Goal: Task Accomplishment & Management: Manage account settings

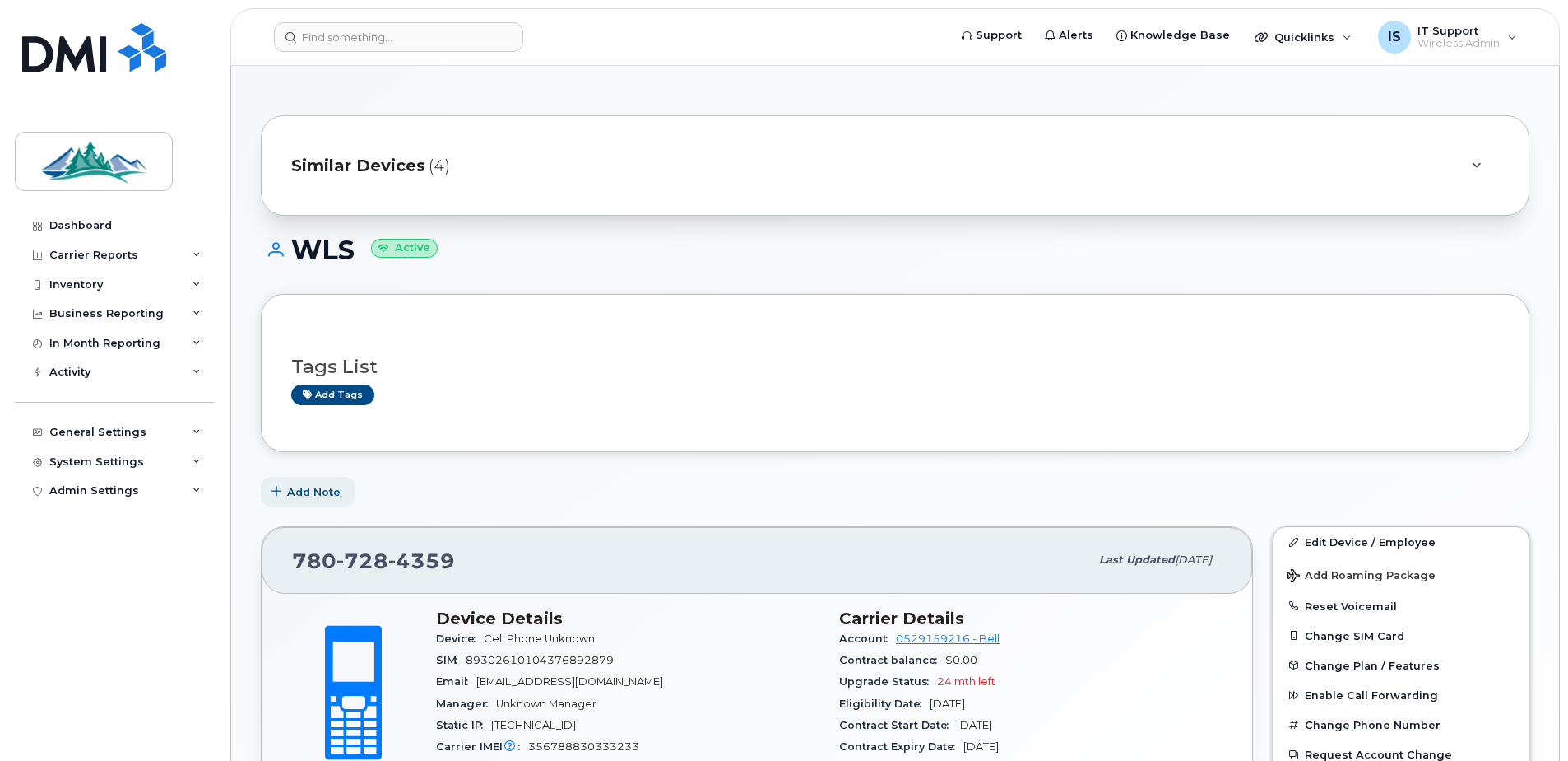
click at [324, 487] on span "Add Note" at bounding box center [314, 491] width 53 height 16
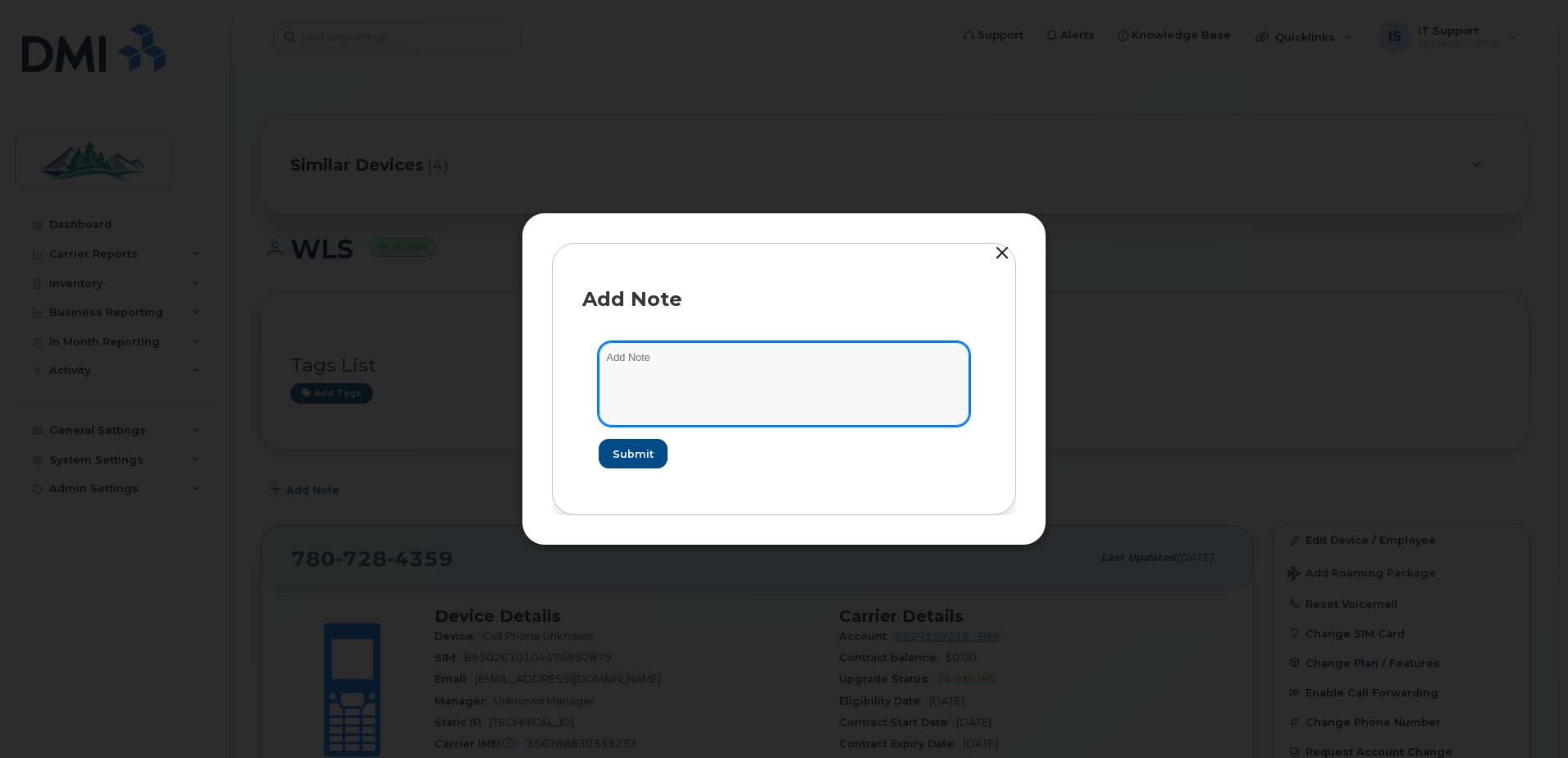
click at [651, 359] on textarea at bounding box center [784, 383] width 371 height 83
type textarea "Wildwood Lift Station"
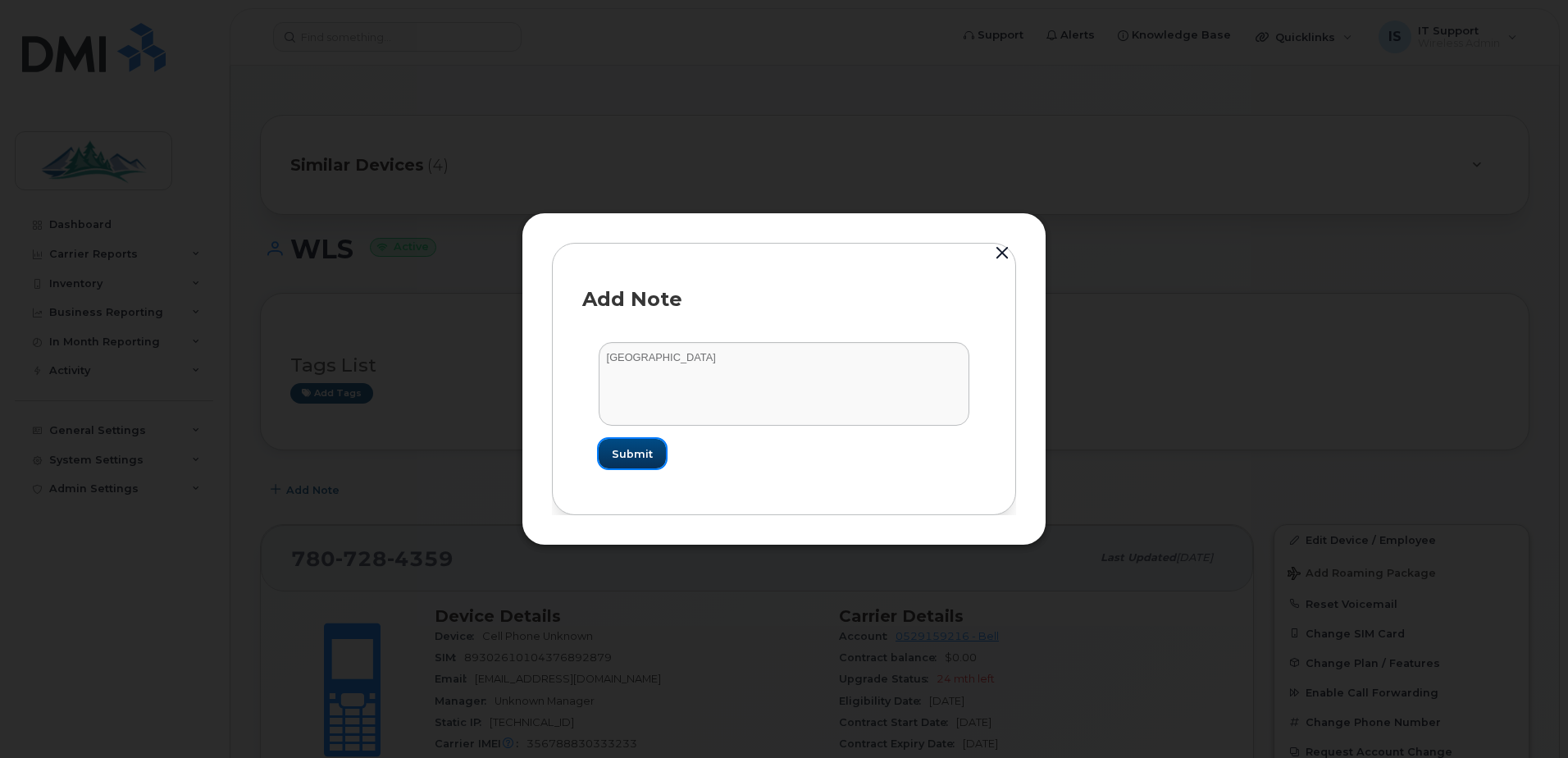
click at [631, 452] on span "Submit" at bounding box center [632, 454] width 41 height 16
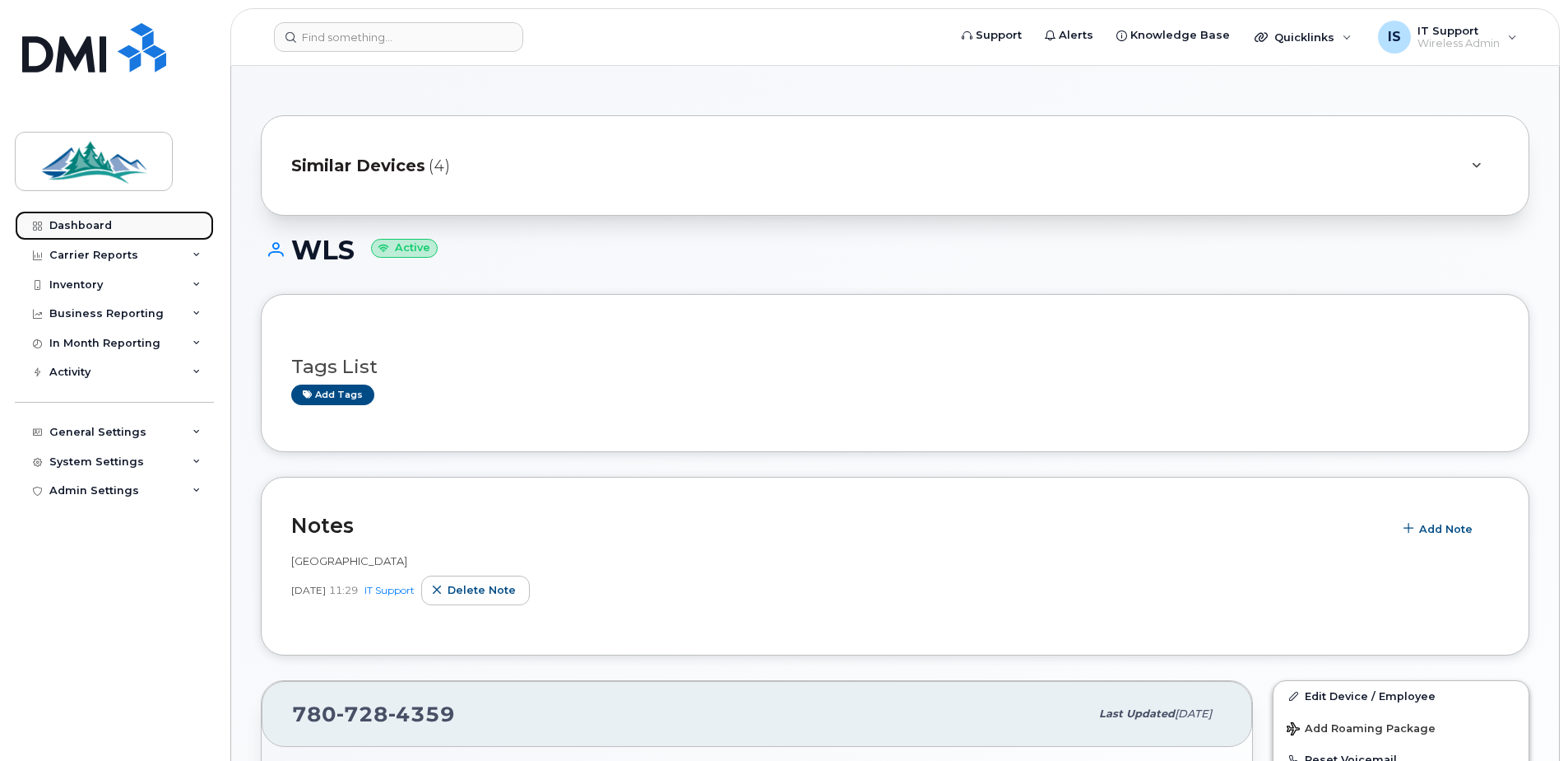
click at [92, 228] on div "Dashboard" at bounding box center [81, 226] width 62 height 13
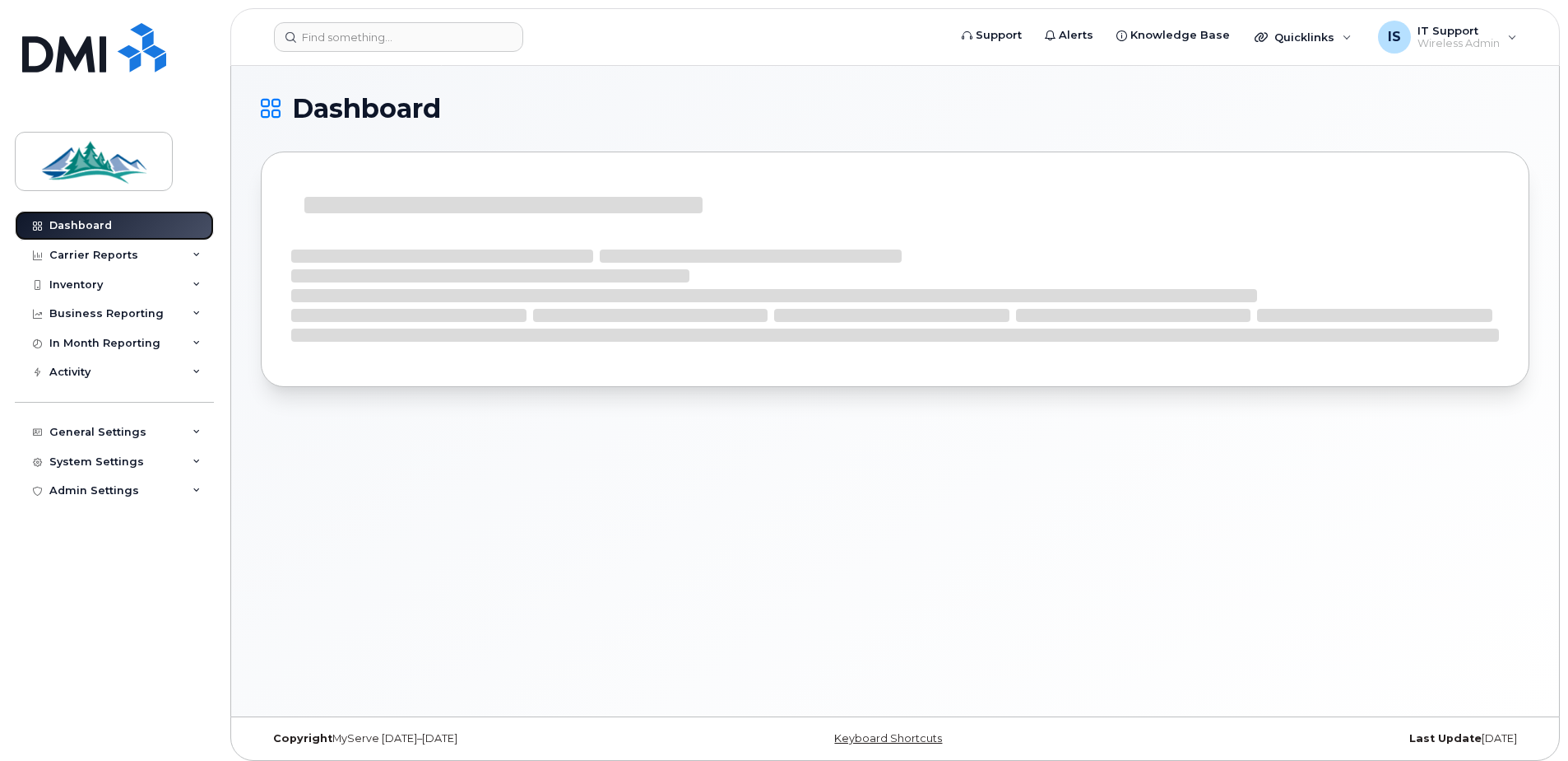
click at [78, 227] on div "Dashboard" at bounding box center [81, 226] width 62 height 13
click at [83, 278] on div "Inventory" at bounding box center [76, 285] width 53 height 13
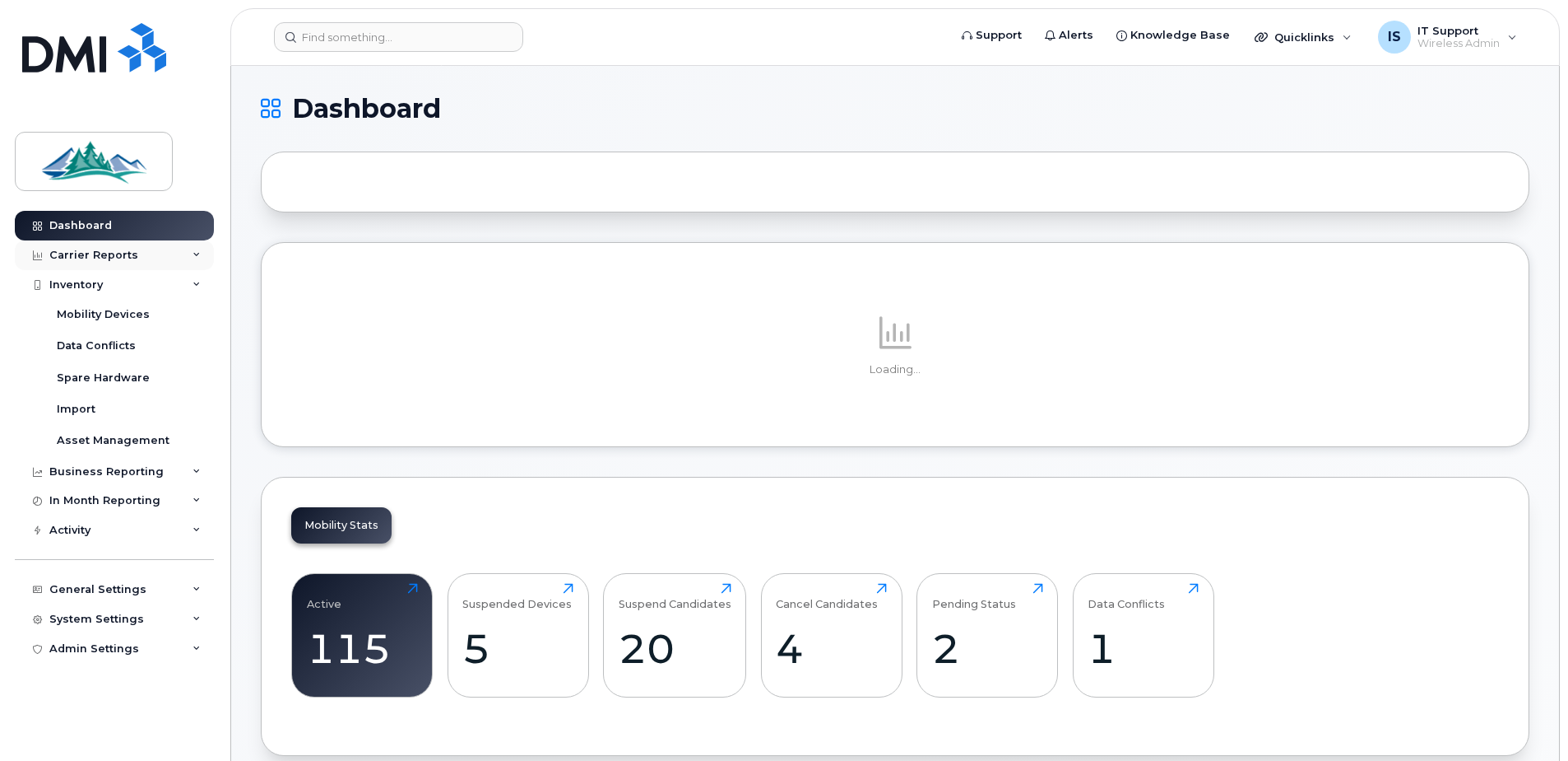
click at [86, 261] on div "Carrier Reports" at bounding box center [94, 255] width 89 height 13
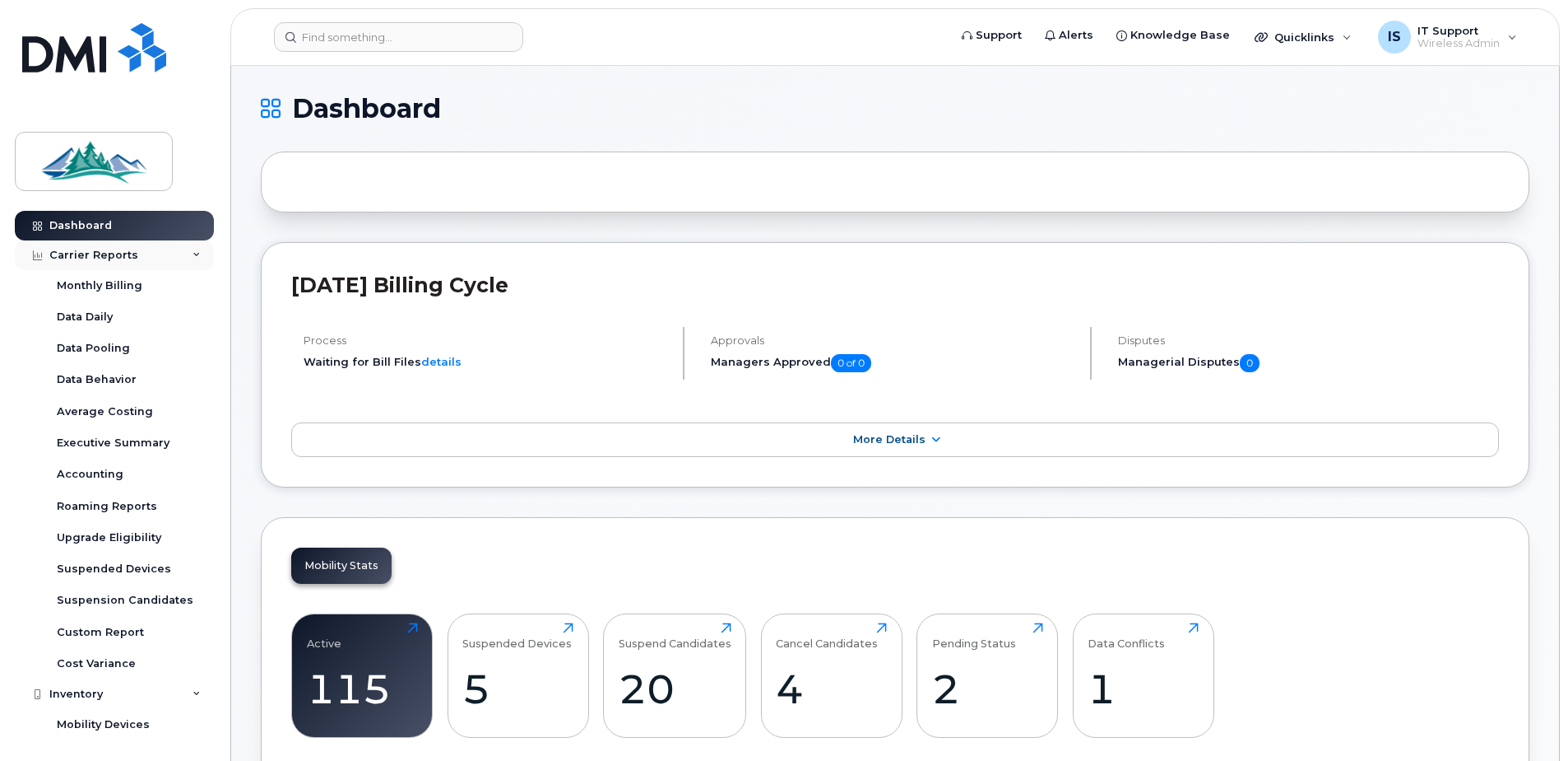
click at [86, 261] on div "Carrier Reports" at bounding box center [94, 255] width 89 height 13
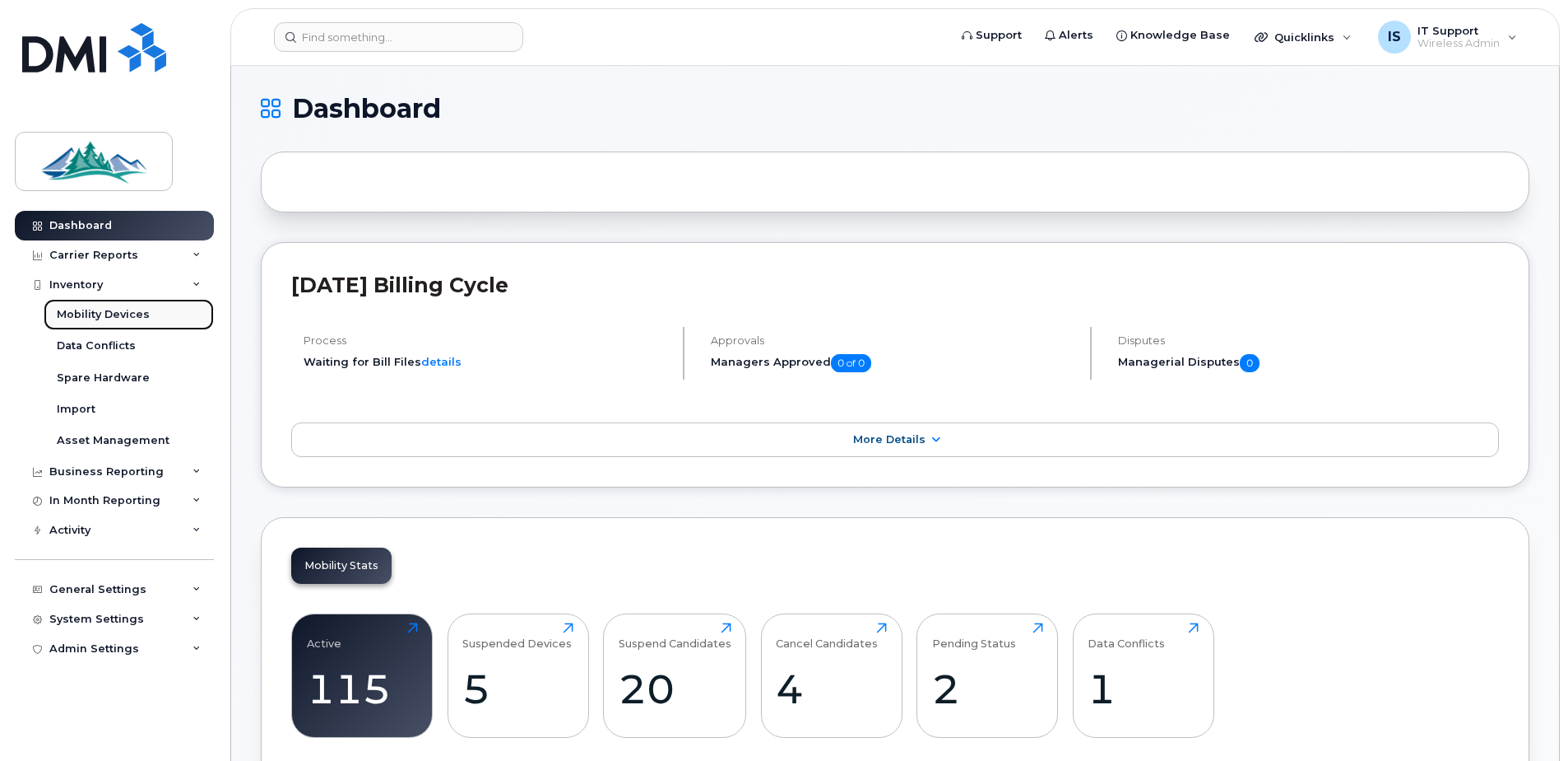
click at [81, 311] on div "Mobility Devices" at bounding box center [103, 314] width 93 height 15
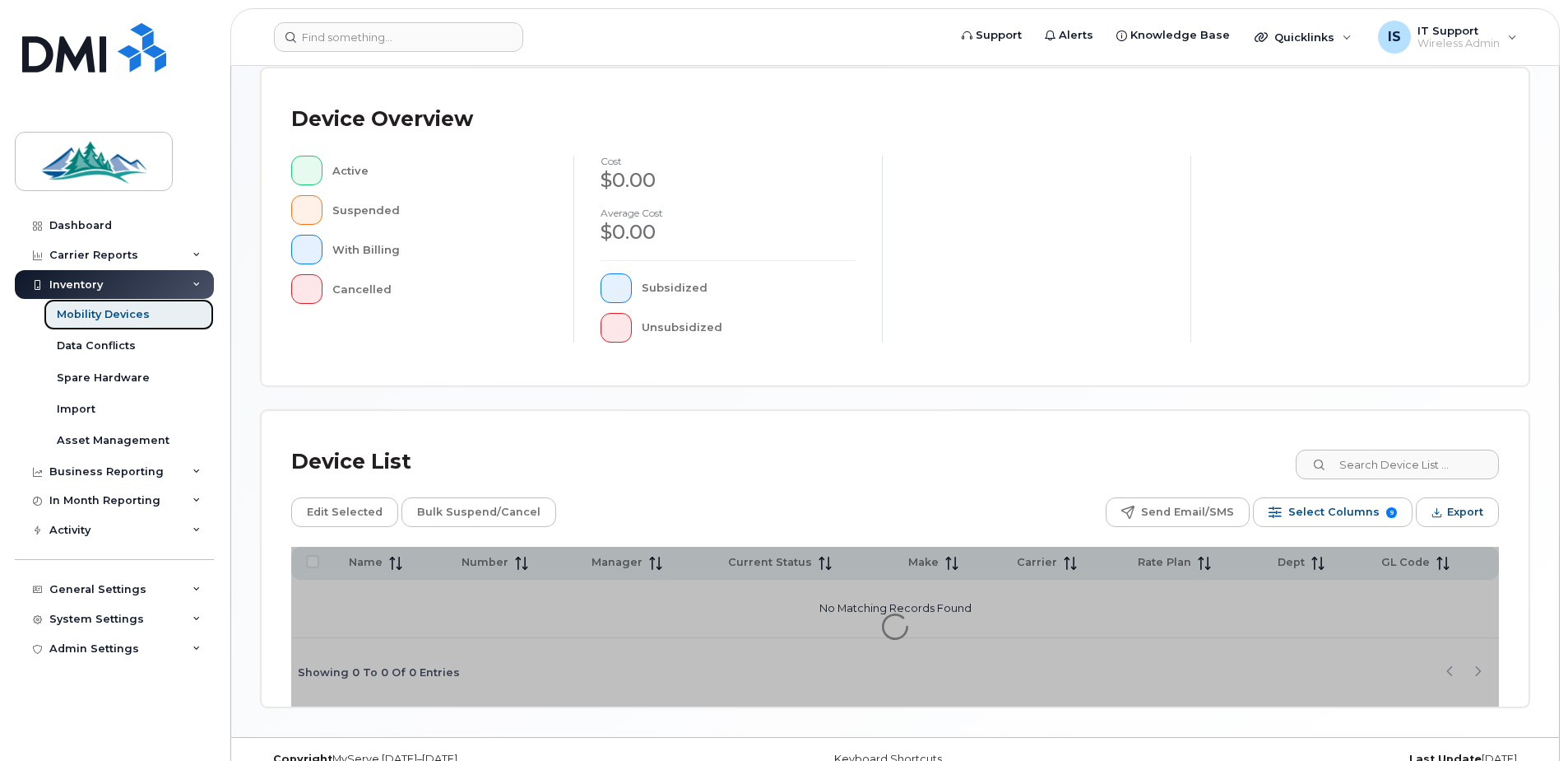
scroll to position [371, 0]
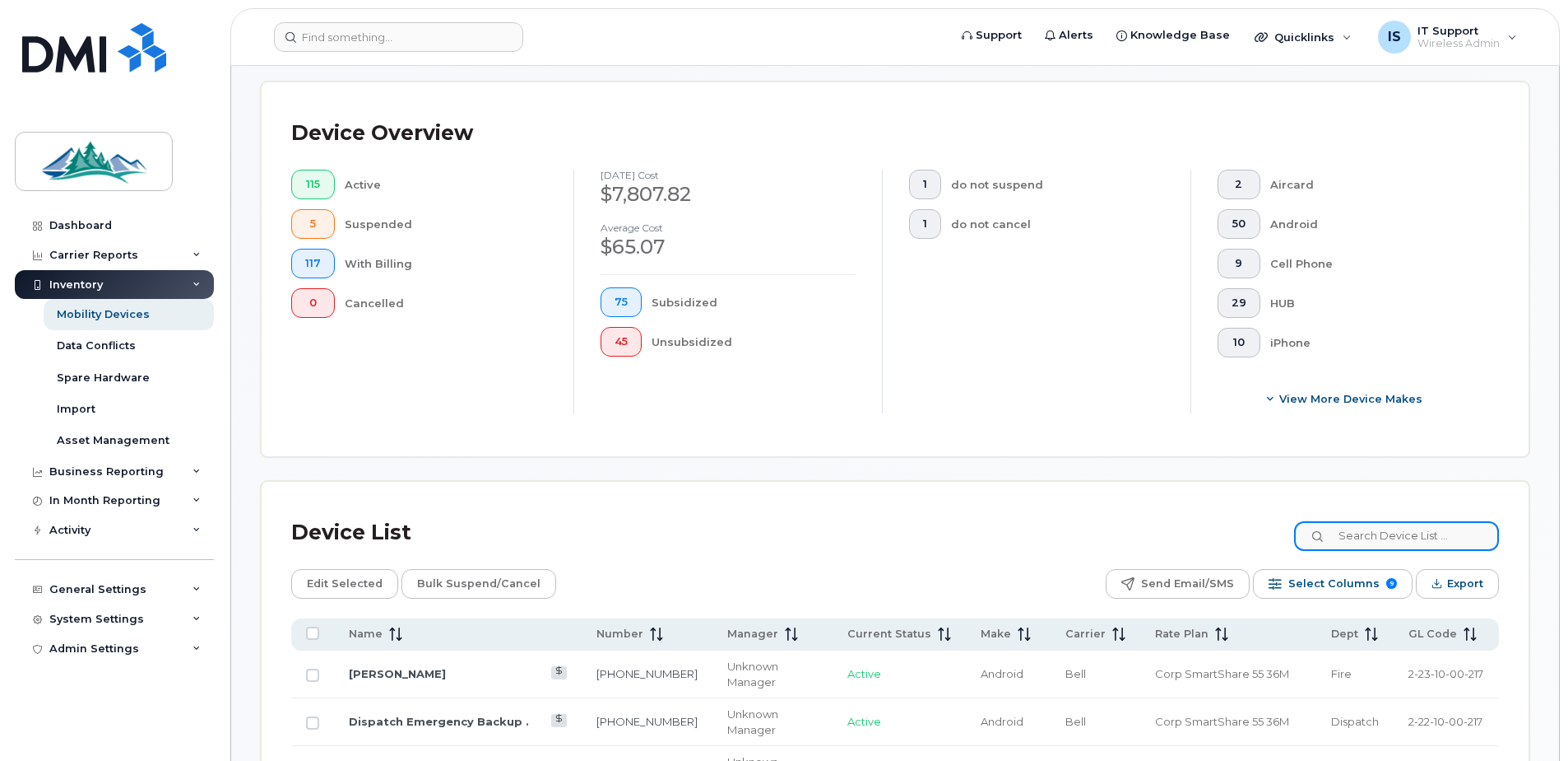
click at [1407, 540] on input at bounding box center [1396, 536] width 205 height 29
type input "eburg"
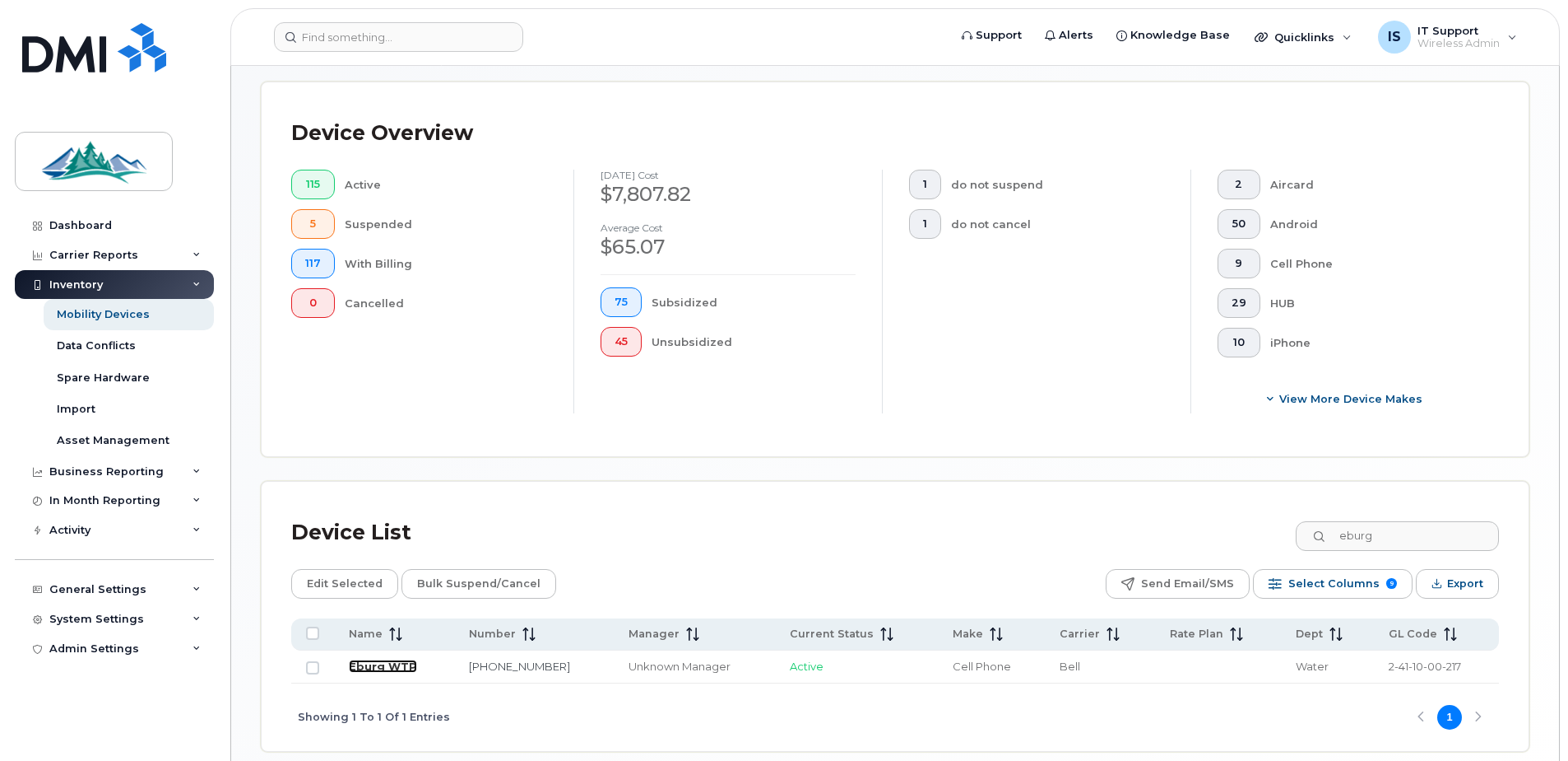
click at [379, 665] on link "Eburg WTP" at bounding box center [383, 666] width 68 height 13
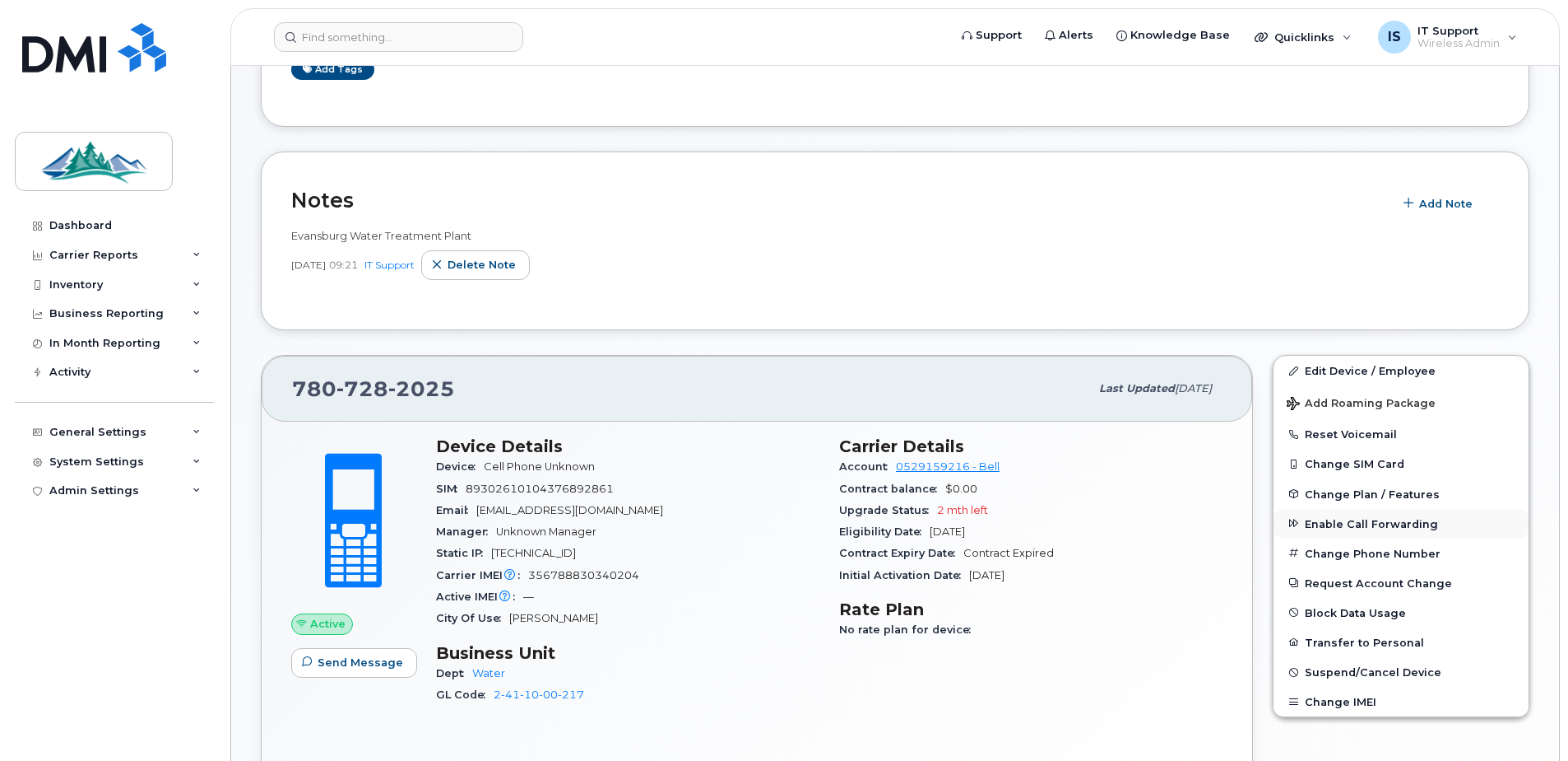
scroll to position [330, 0]
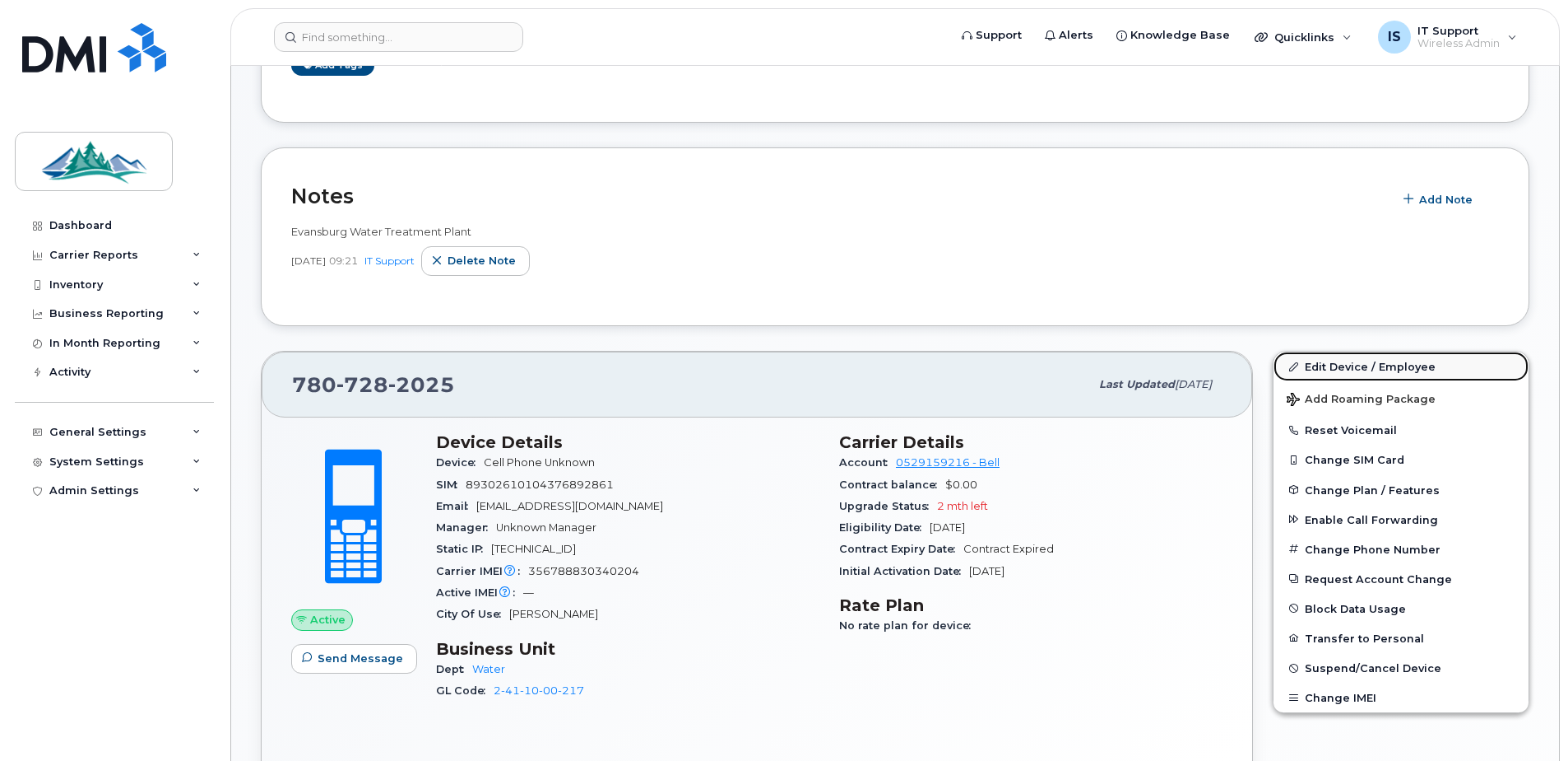
click at [1360, 366] on link "Edit Device / Employee" at bounding box center [1401, 366] width 255 height 29
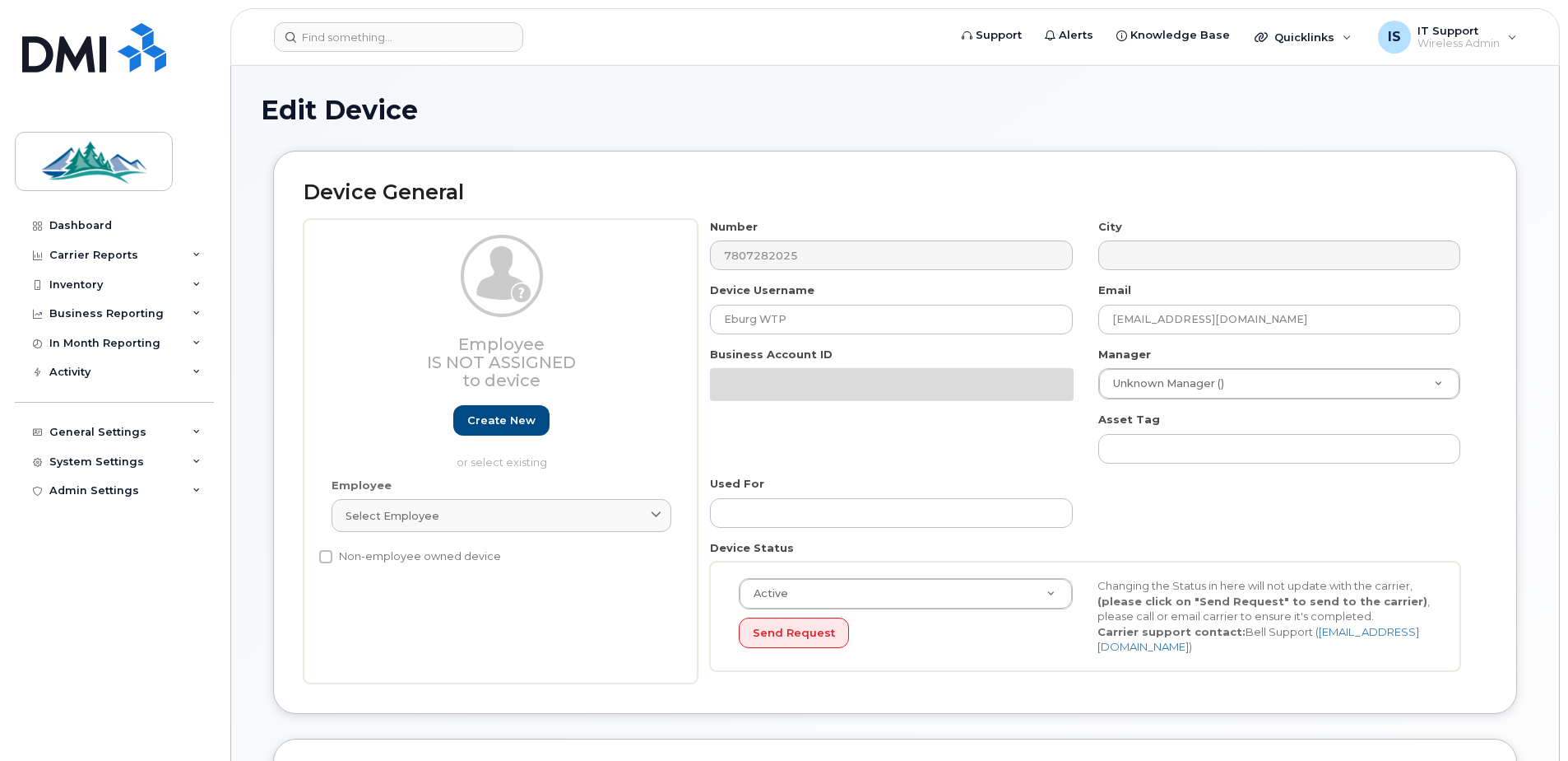
select select "4308147"
select select "4308167"
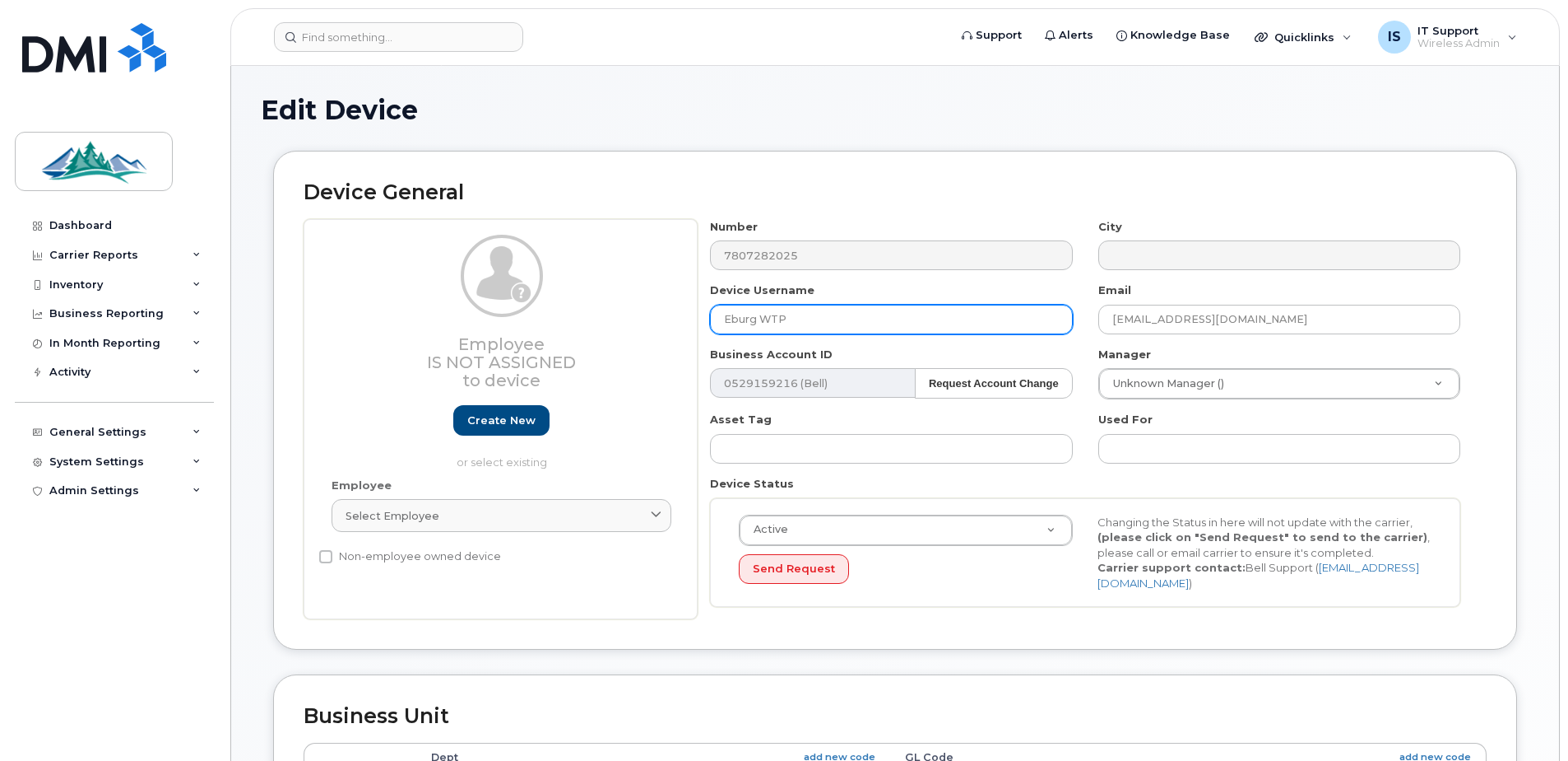
click at [758, 320] on input "Eburg WTP" at bounding box center [891, 319] width 362 height 29
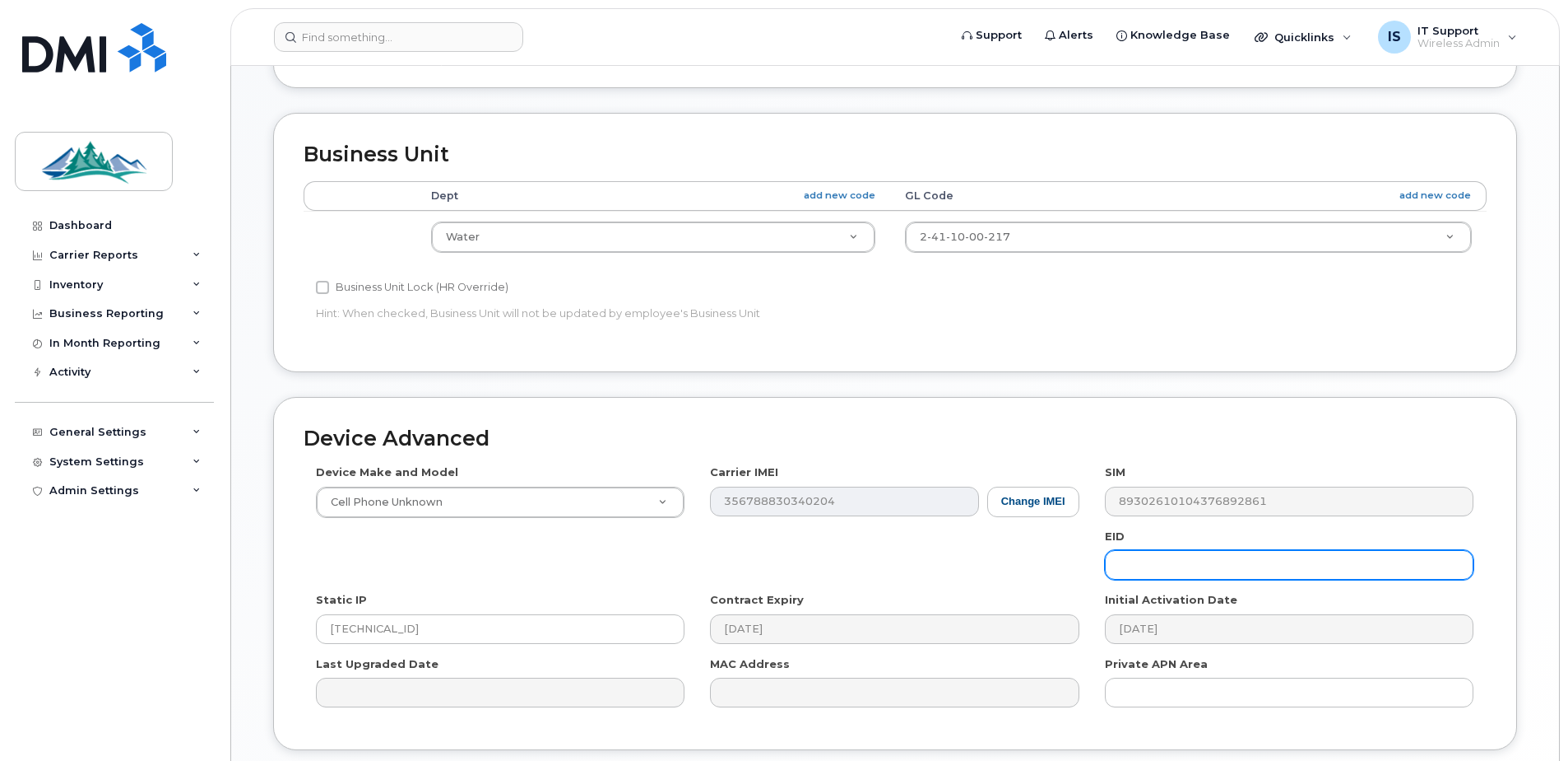
scroll to position [688, 0]
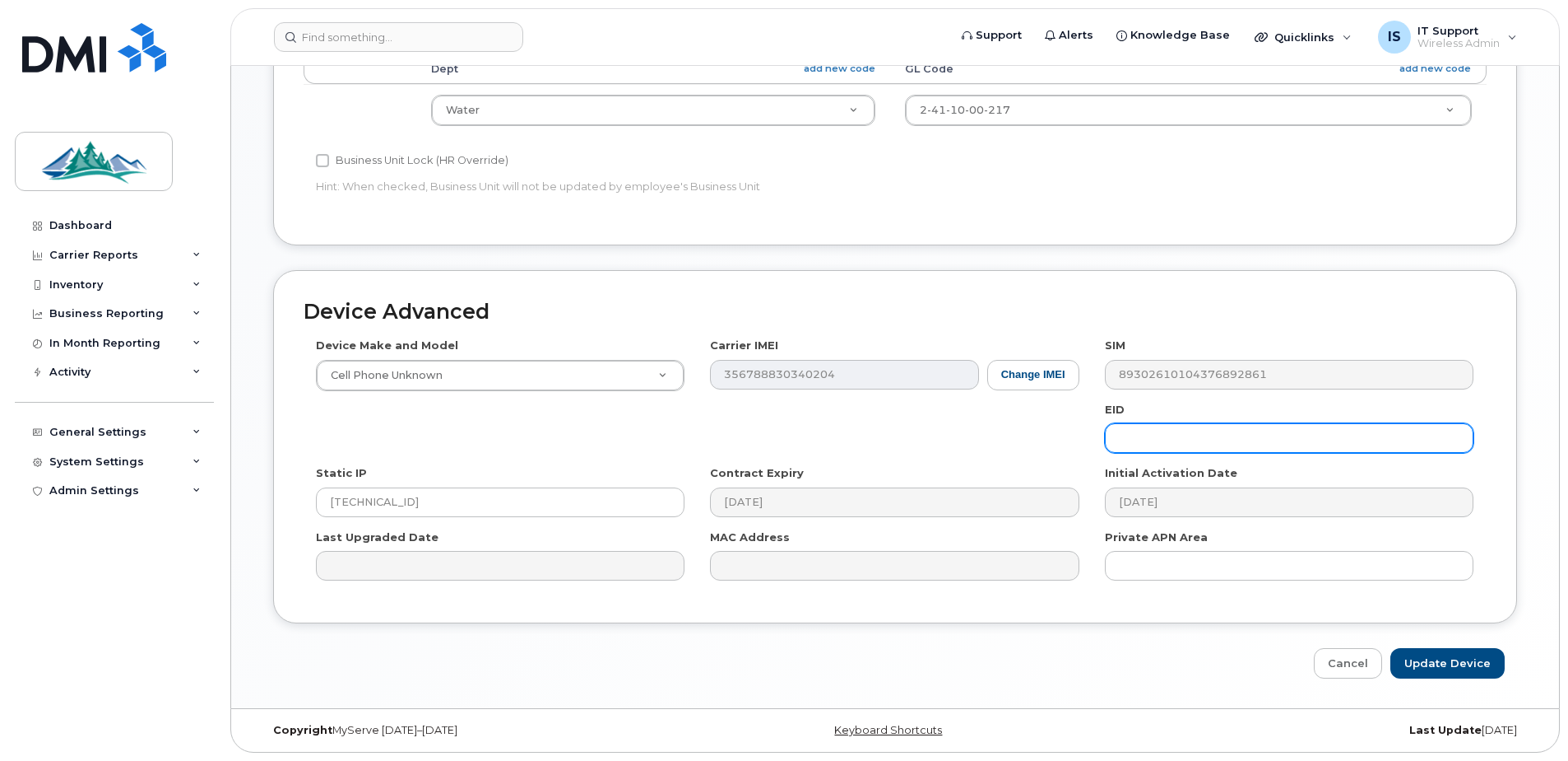
click at [1132, 441] on input "text" at bounding box center [1289, 438] width 369 height 29
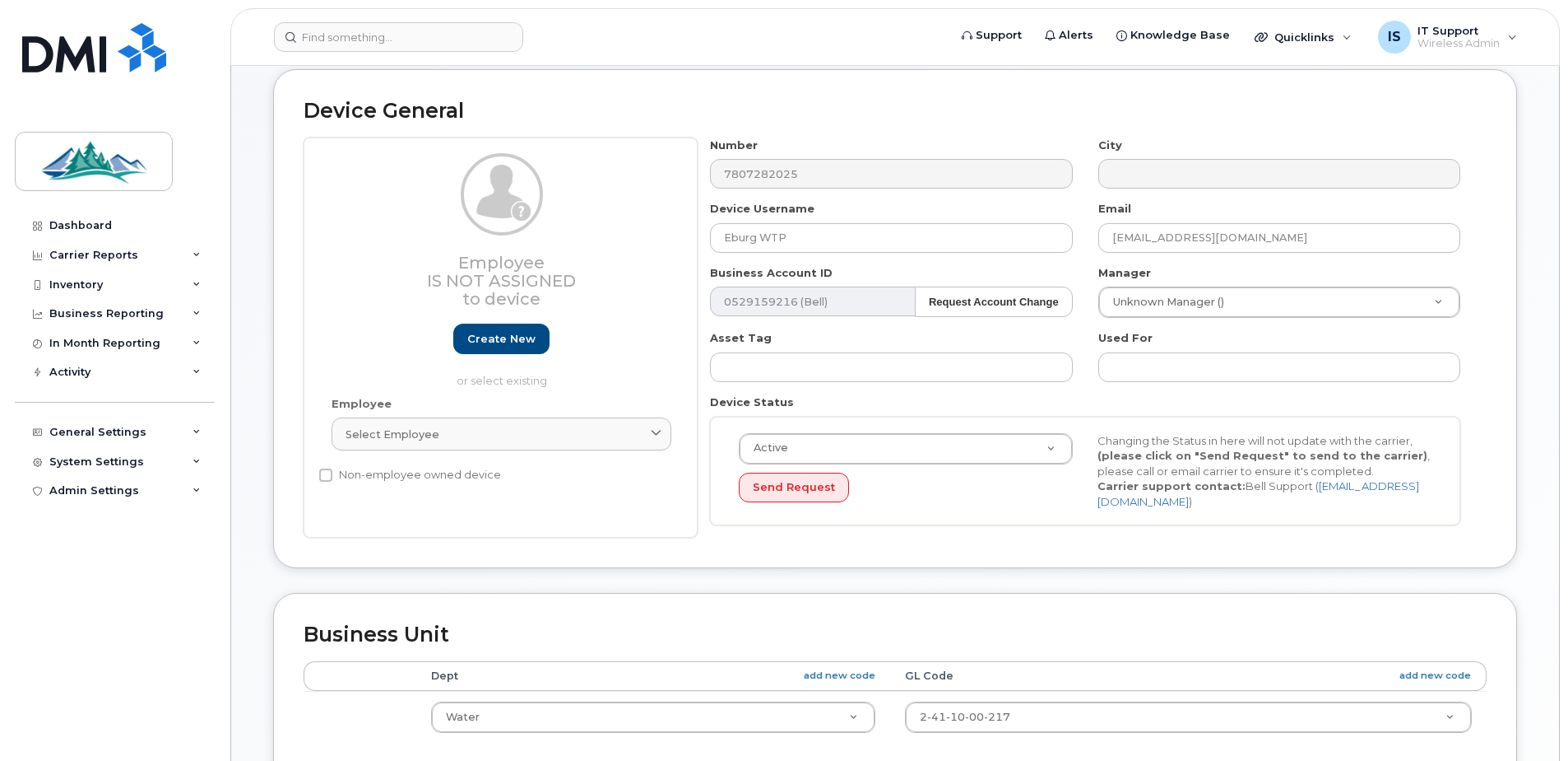
scroll to position [0, 0]
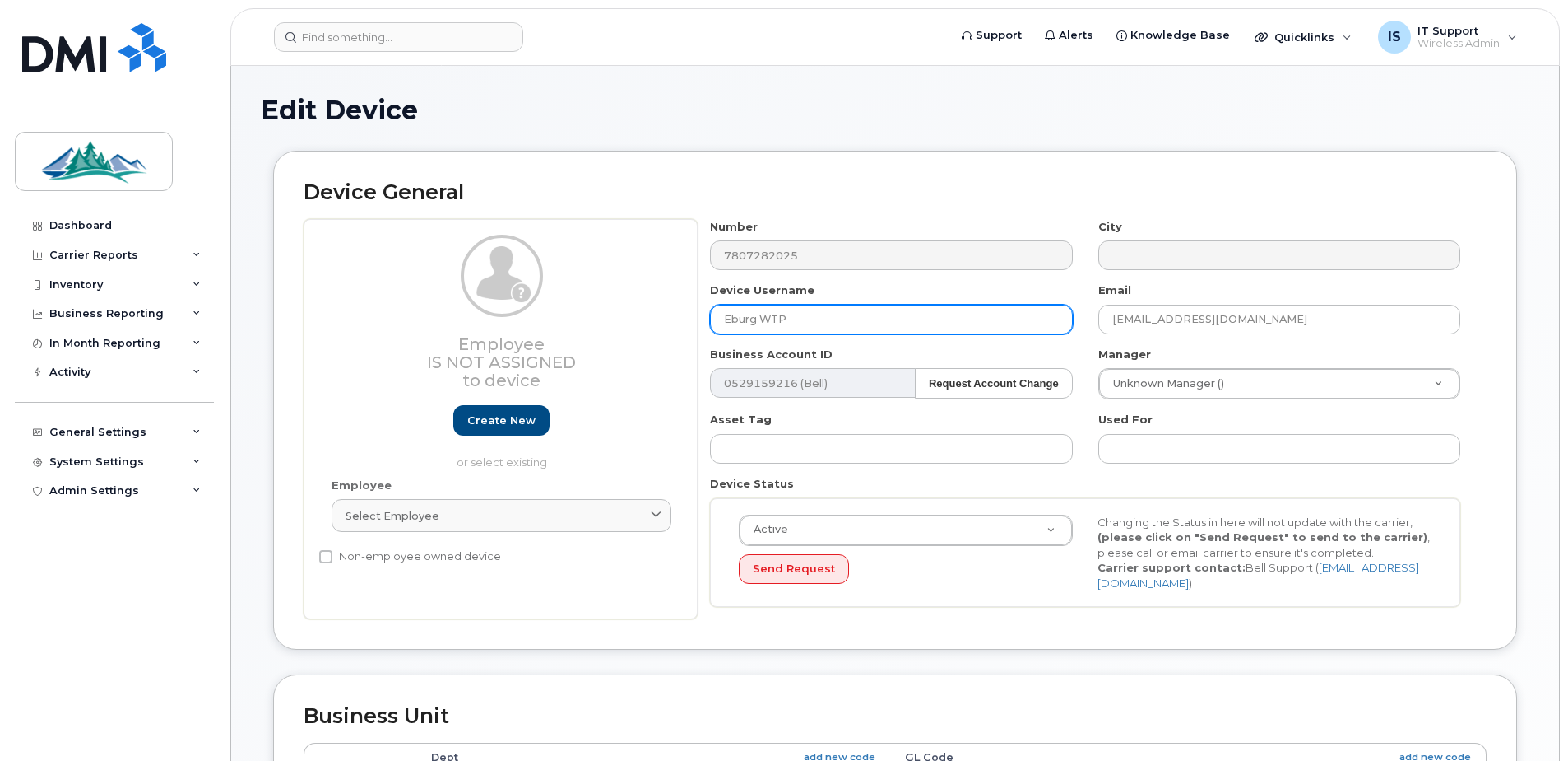
click at [760, 320] on input "Eburg WTP" at bounding box center [891, 319] width 362 height 29
click at [787, 318] on input "EWTP" at bounding box center [891, 319] width 362 height 29
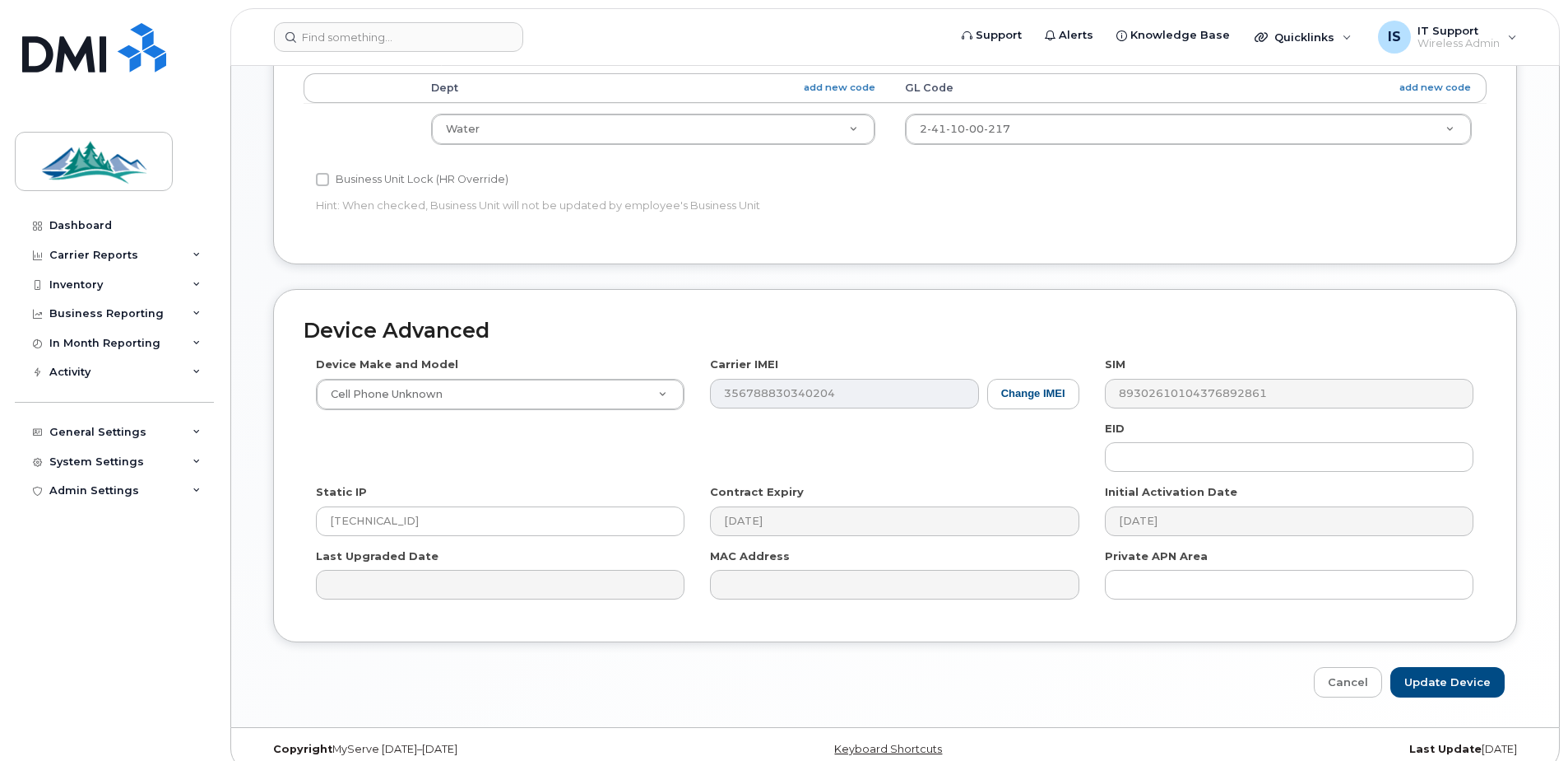
scroll to position [688, 0]
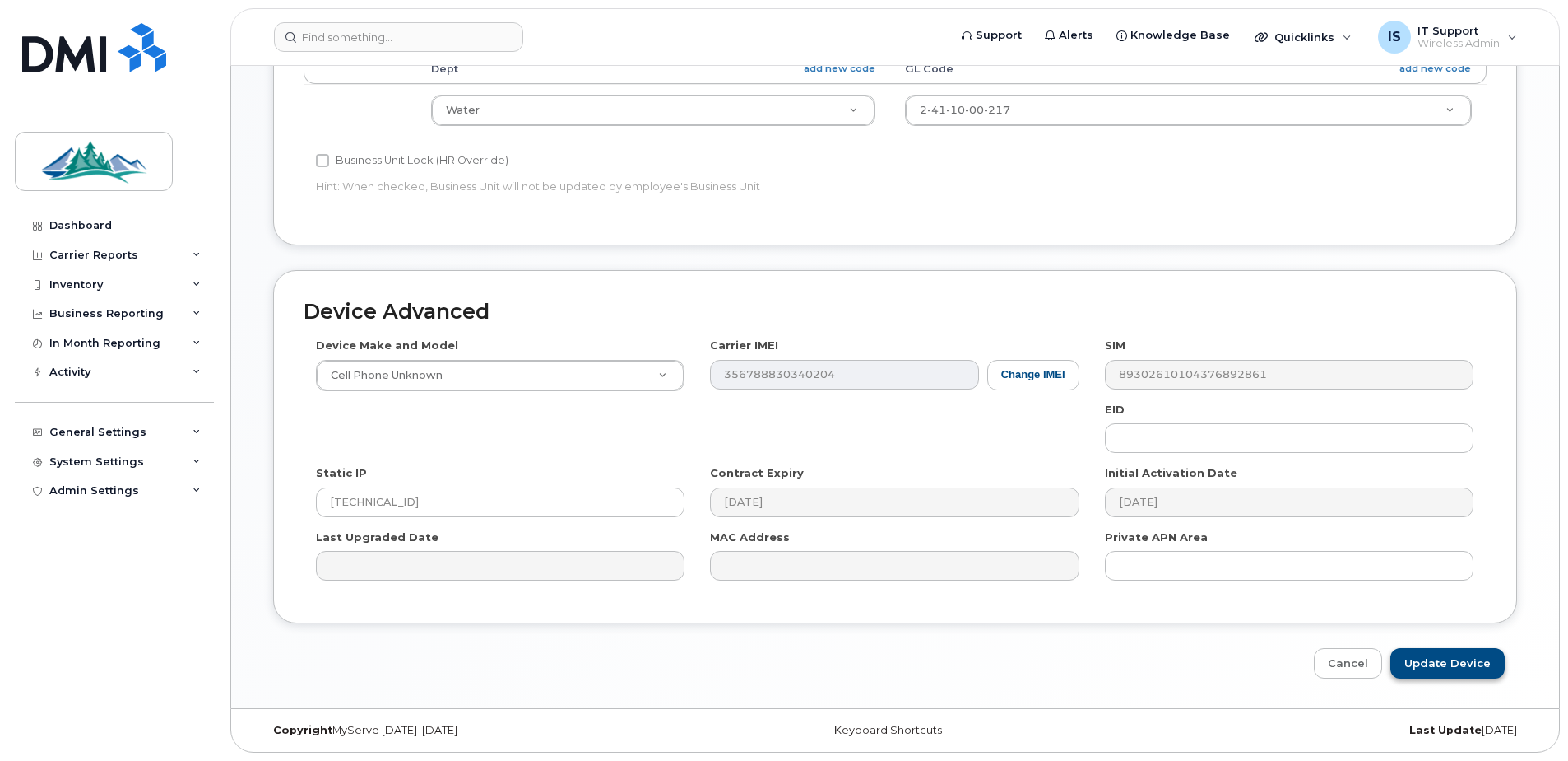
type input "EWTP"
click at [1464, 666] on input "Update Device" at bounding box center [1447, 663] width 115 height 30
type input "Saving..."
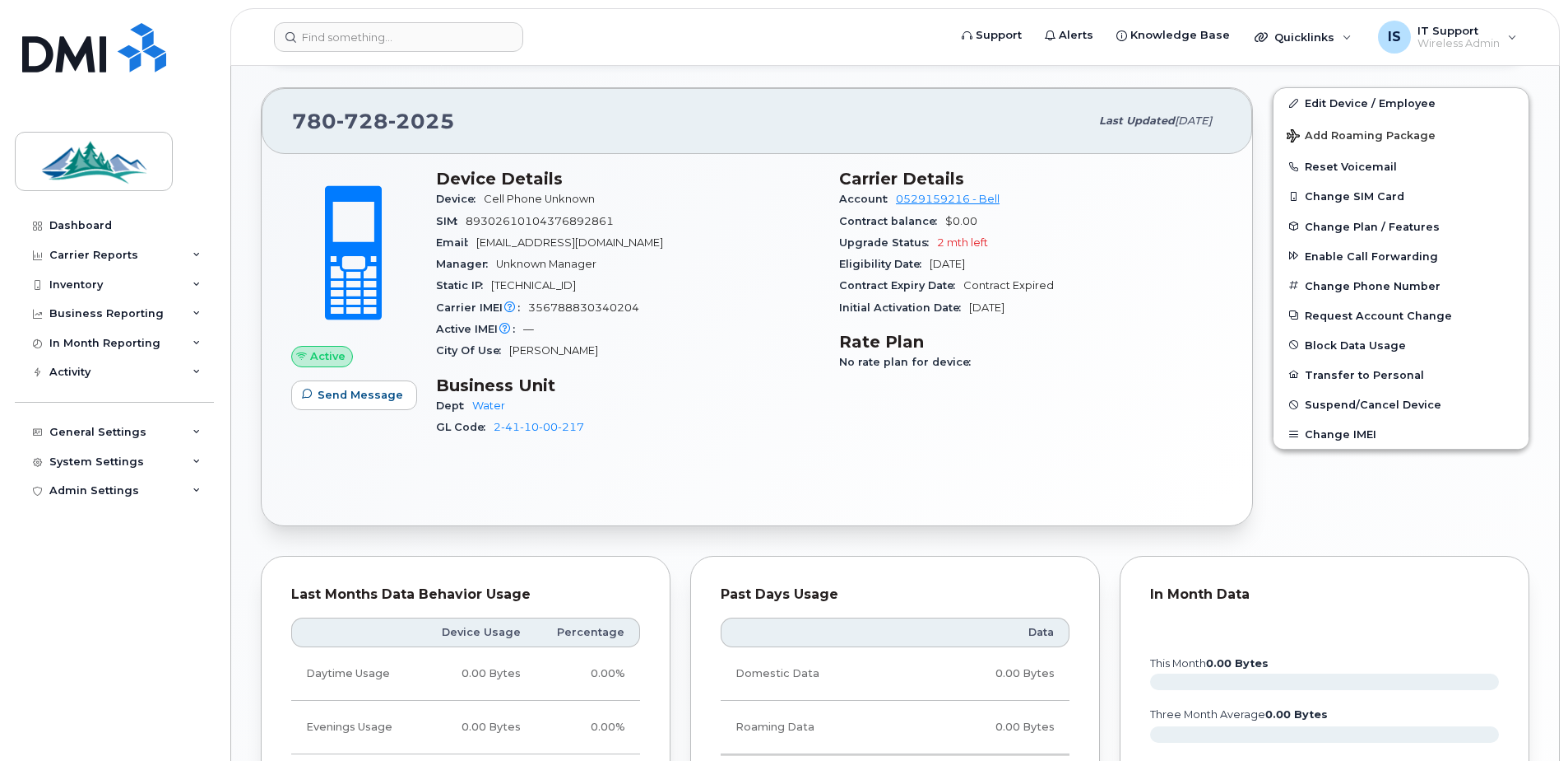
scroll to position [446, 0]
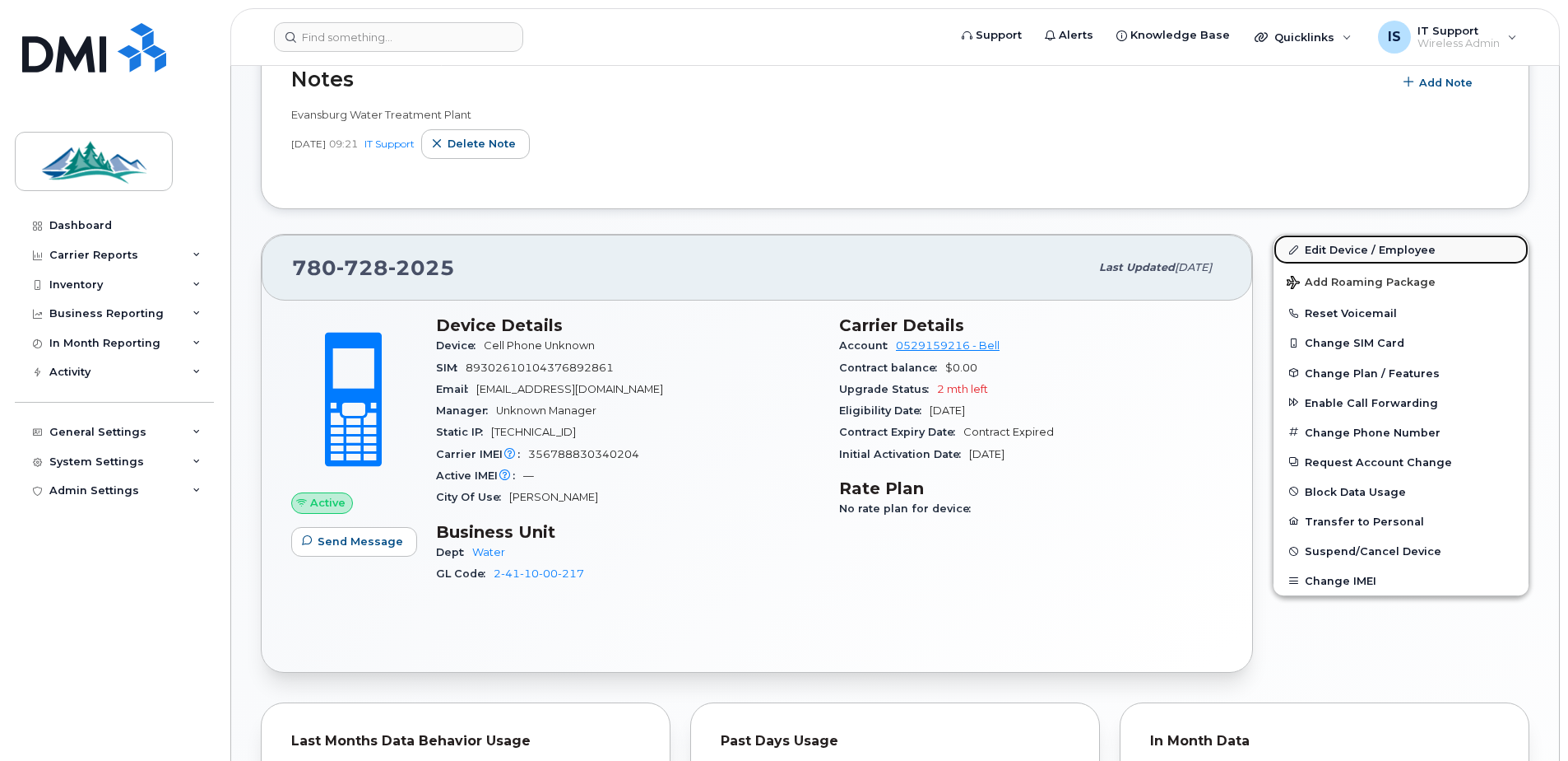
click at [1352, 249] on link "Edit Device / Employee" at bounding box center [1401, 250] width 255 height 29
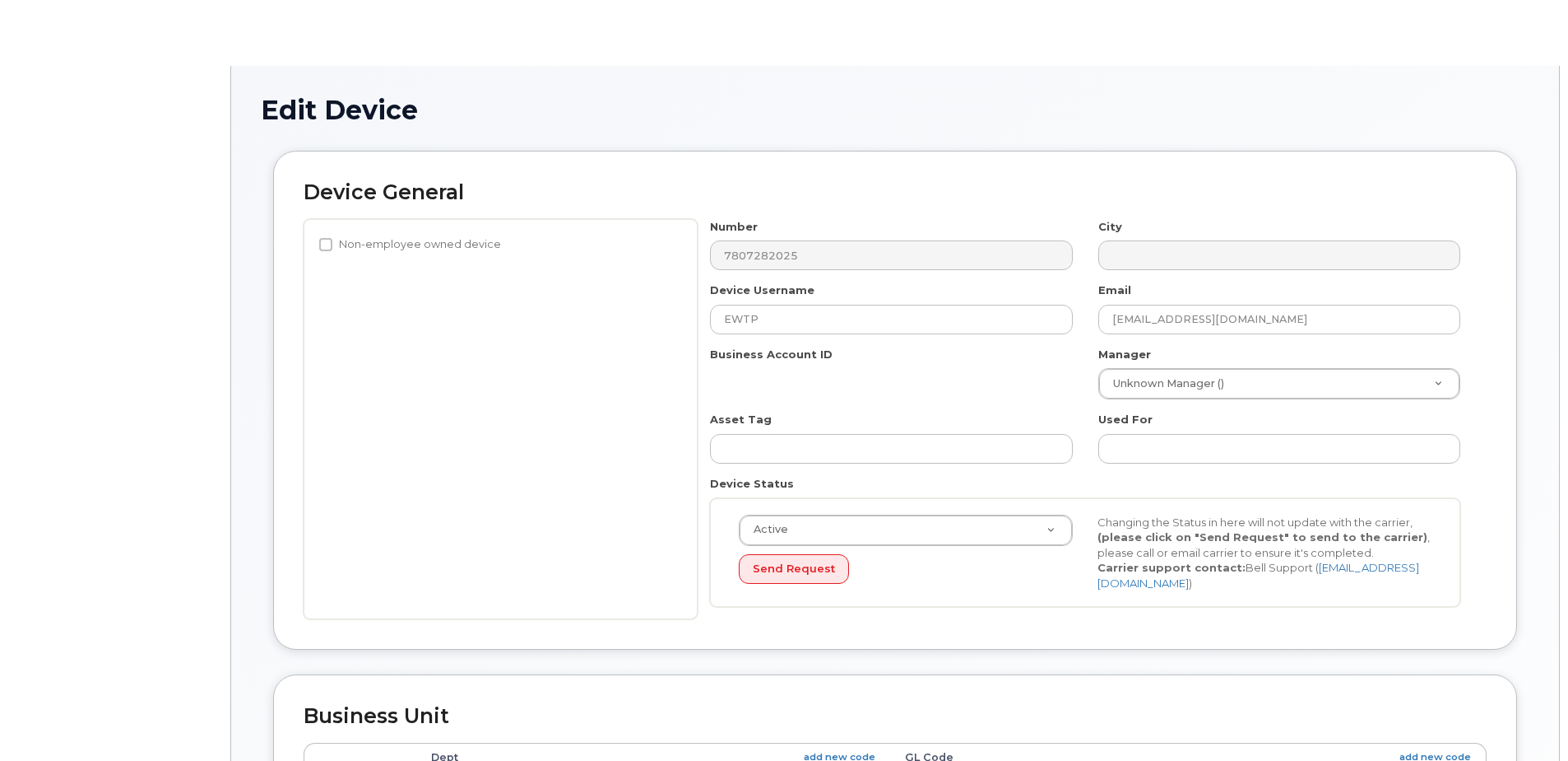
select select "4308147"
select select "4308167"
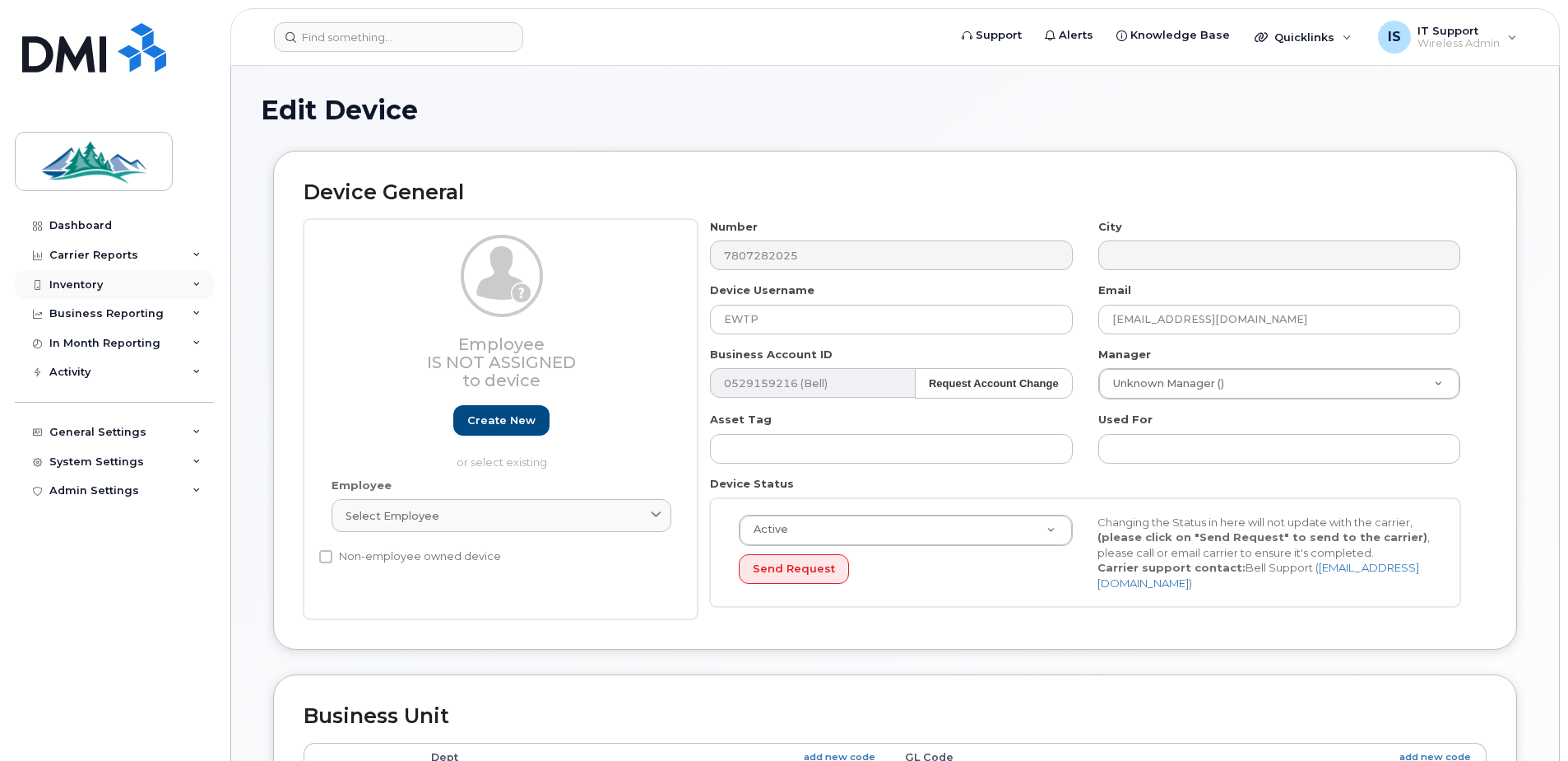
click at [75, 287] on div "Inventory" at bounding box center [76, 285] width 53 height 13
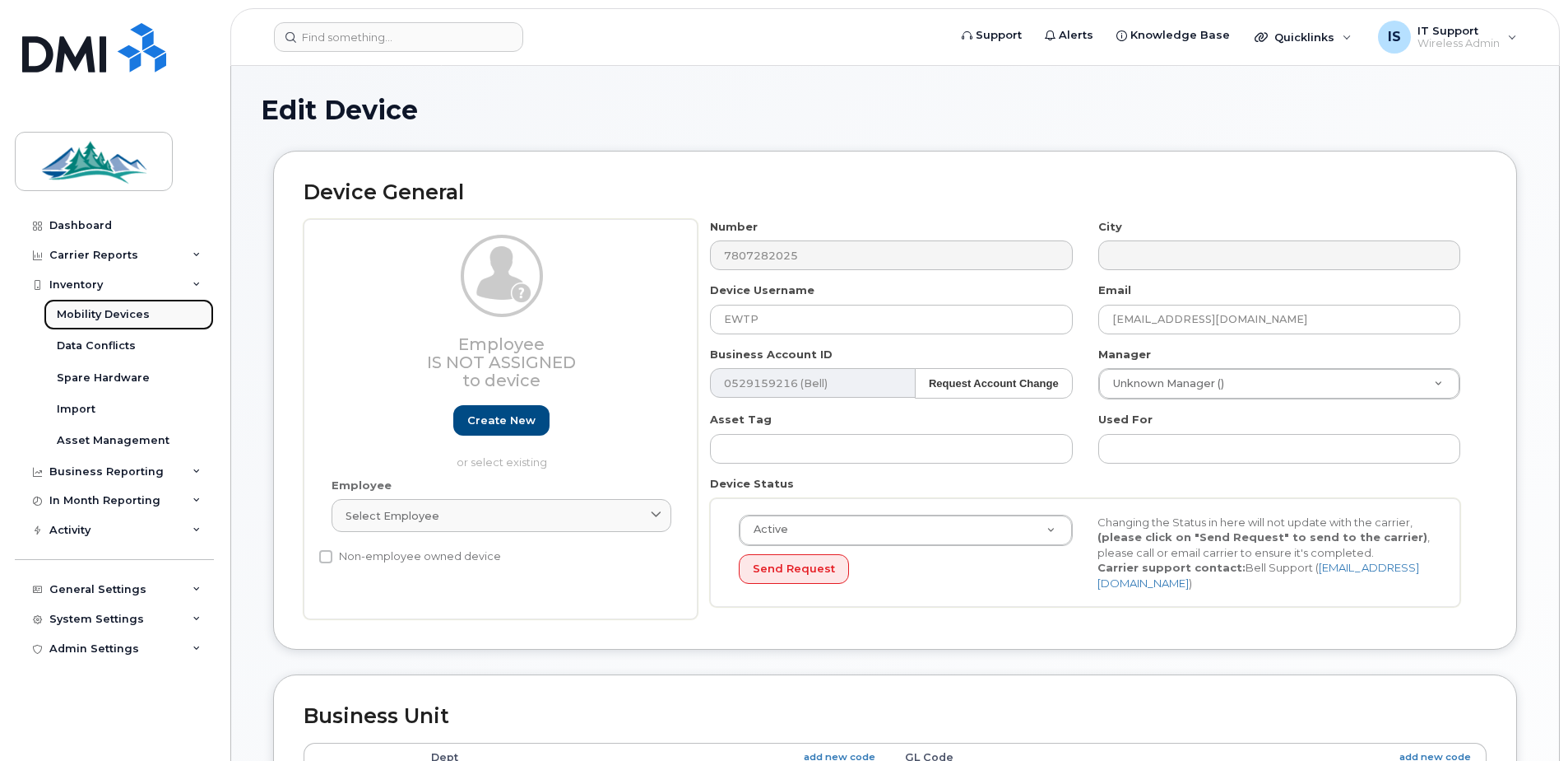
click at [72, 314] on div "Mobility Devices" at bounding box center [103, 314] width 93 height 15
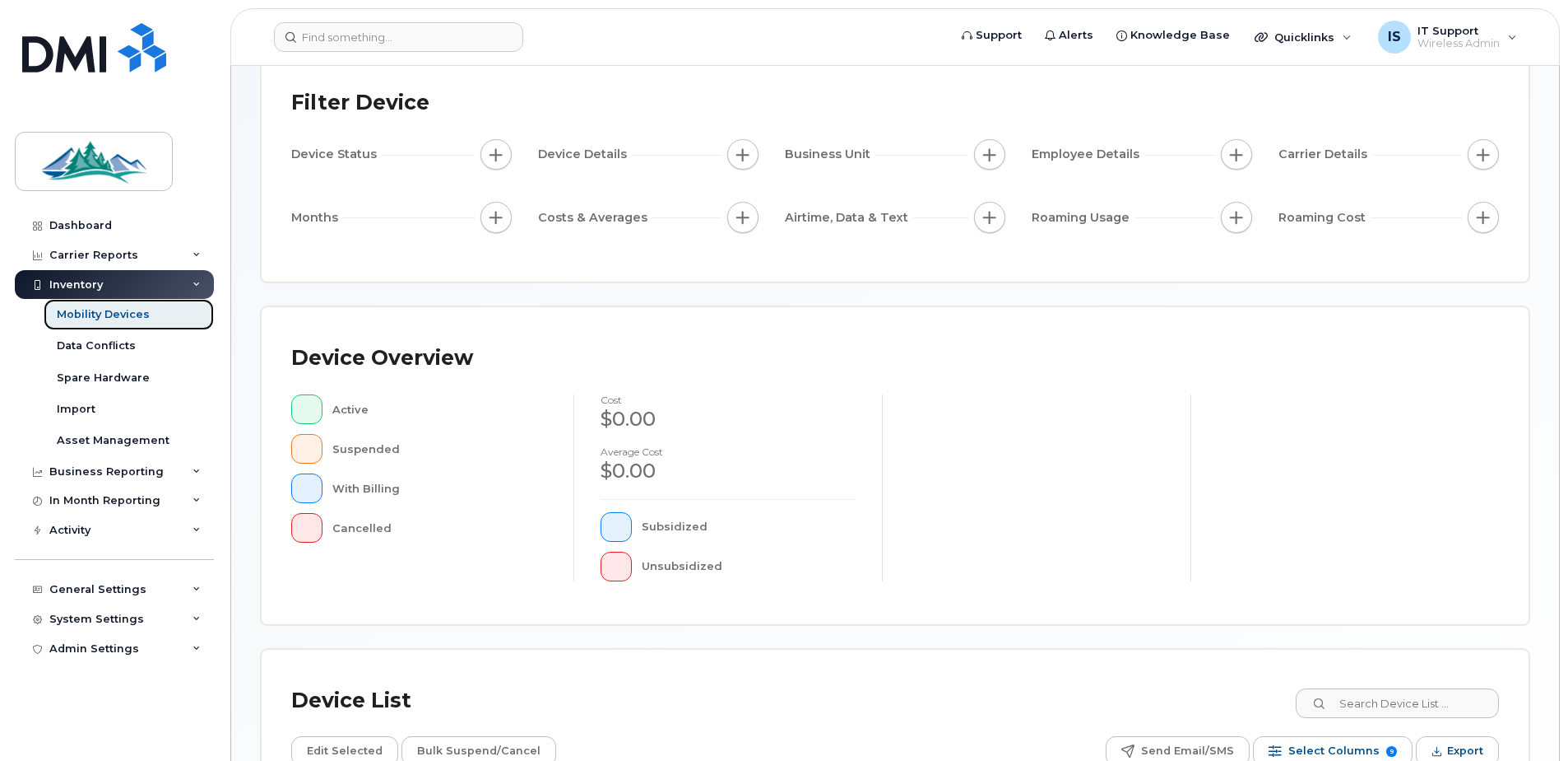
scroll to position [330, 0]
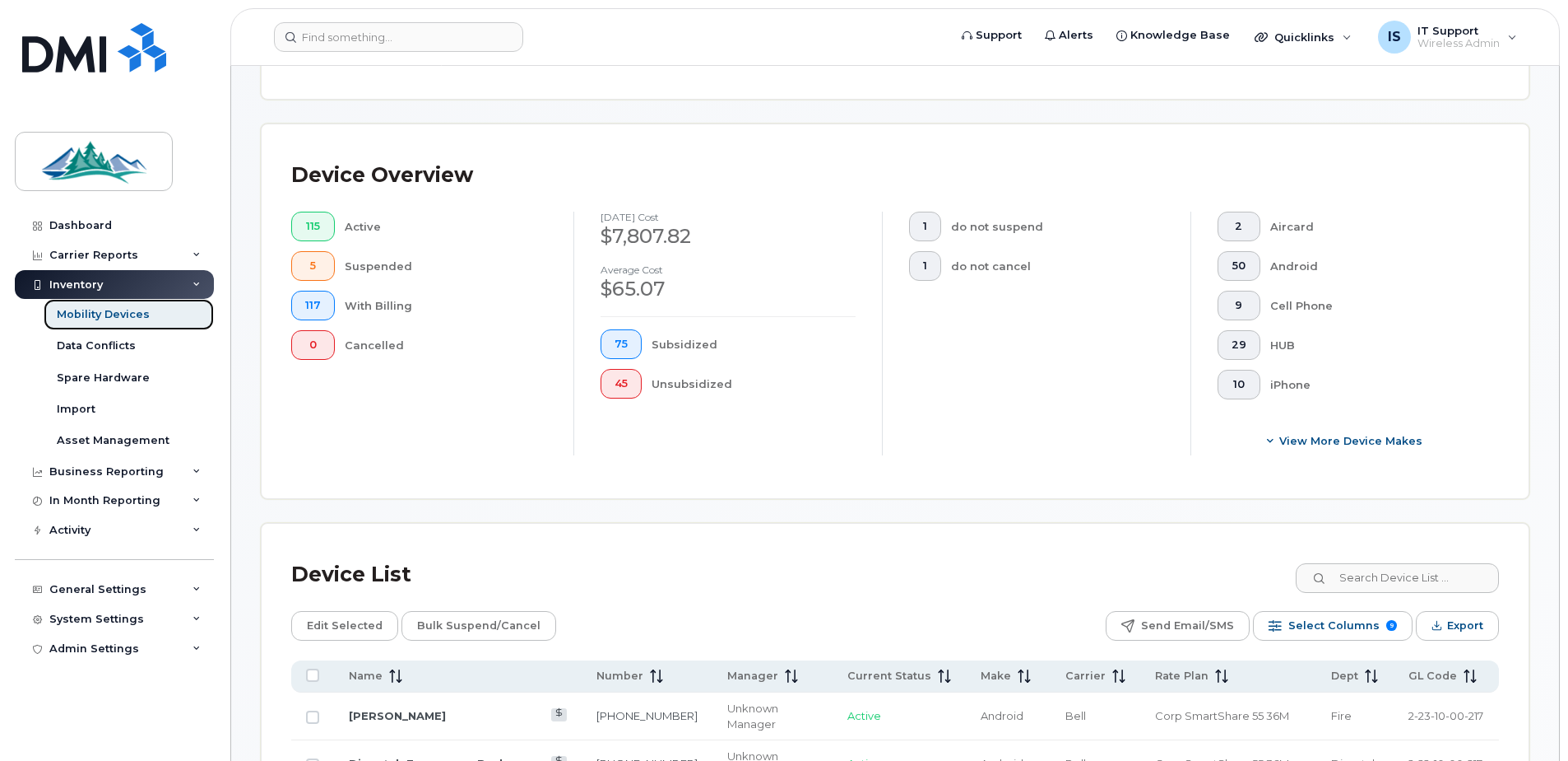
scroll to position [372, 0]
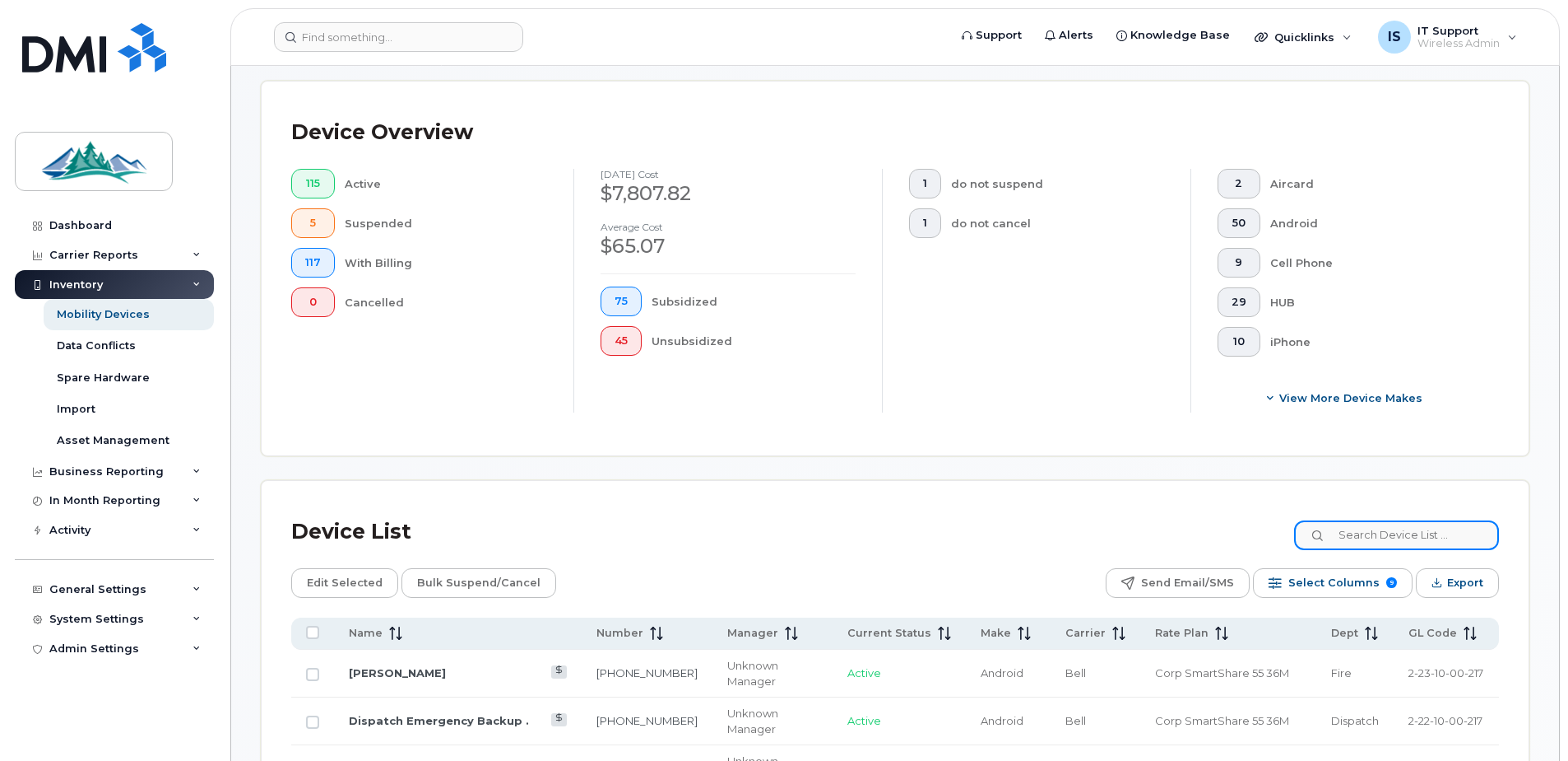
click at [1373, 532] on input at bounding box center [1396, 535] width 205 height 29
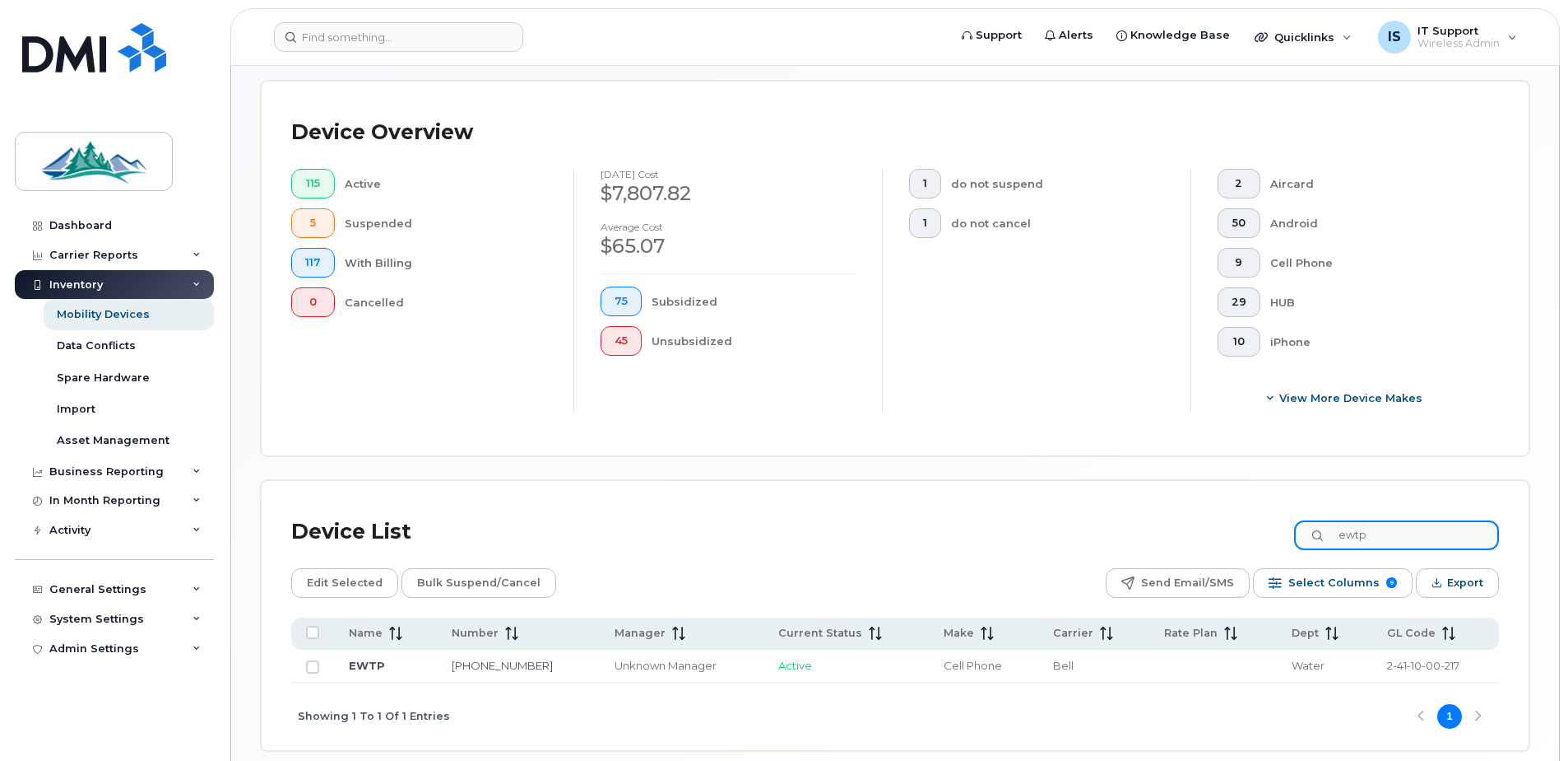
type input "ewtp"
click at [355, 662] on link "EWTP" at bounding box center [366, 665] width 36 height 13
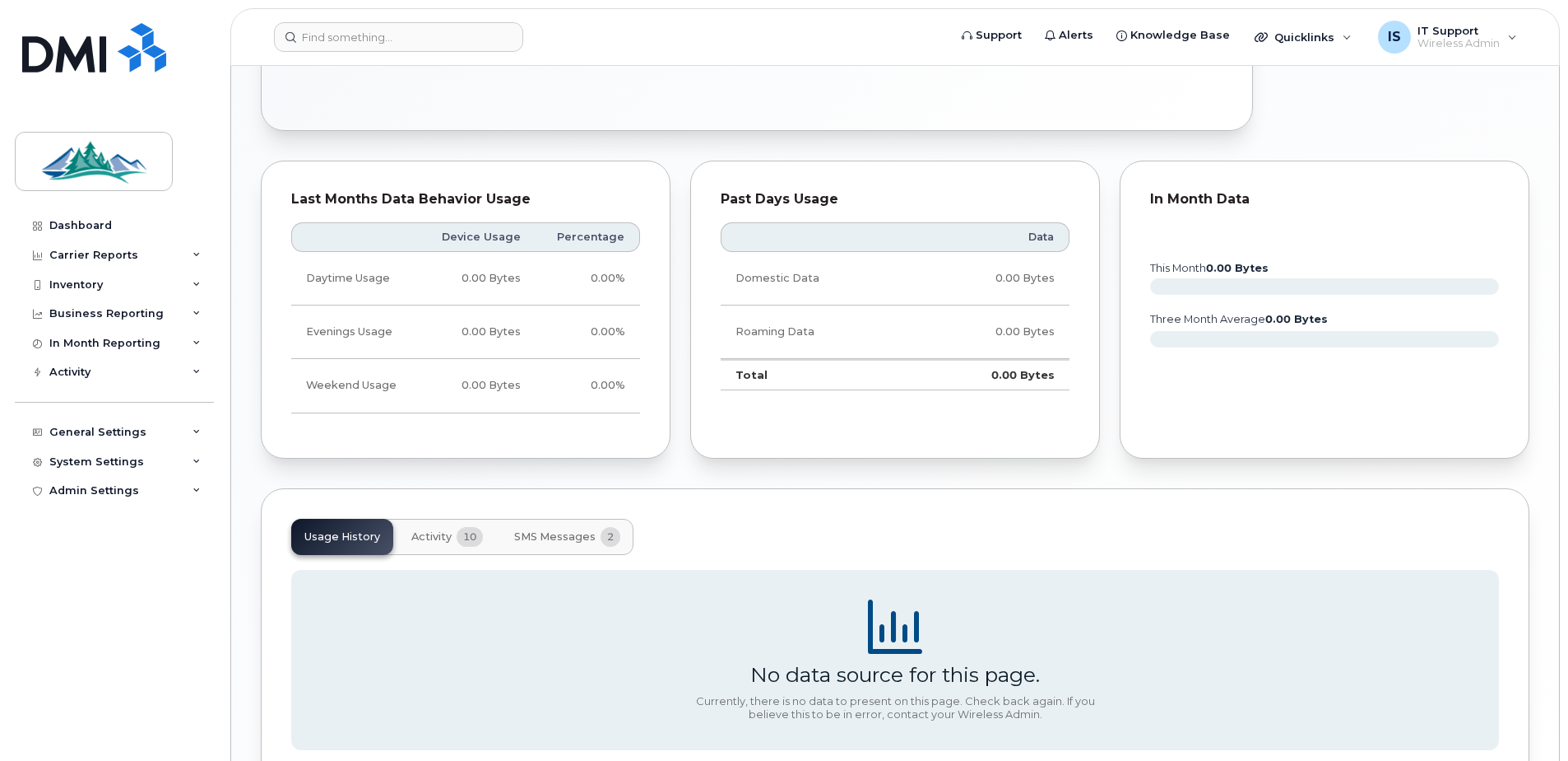
scroll to position [1104, 0]
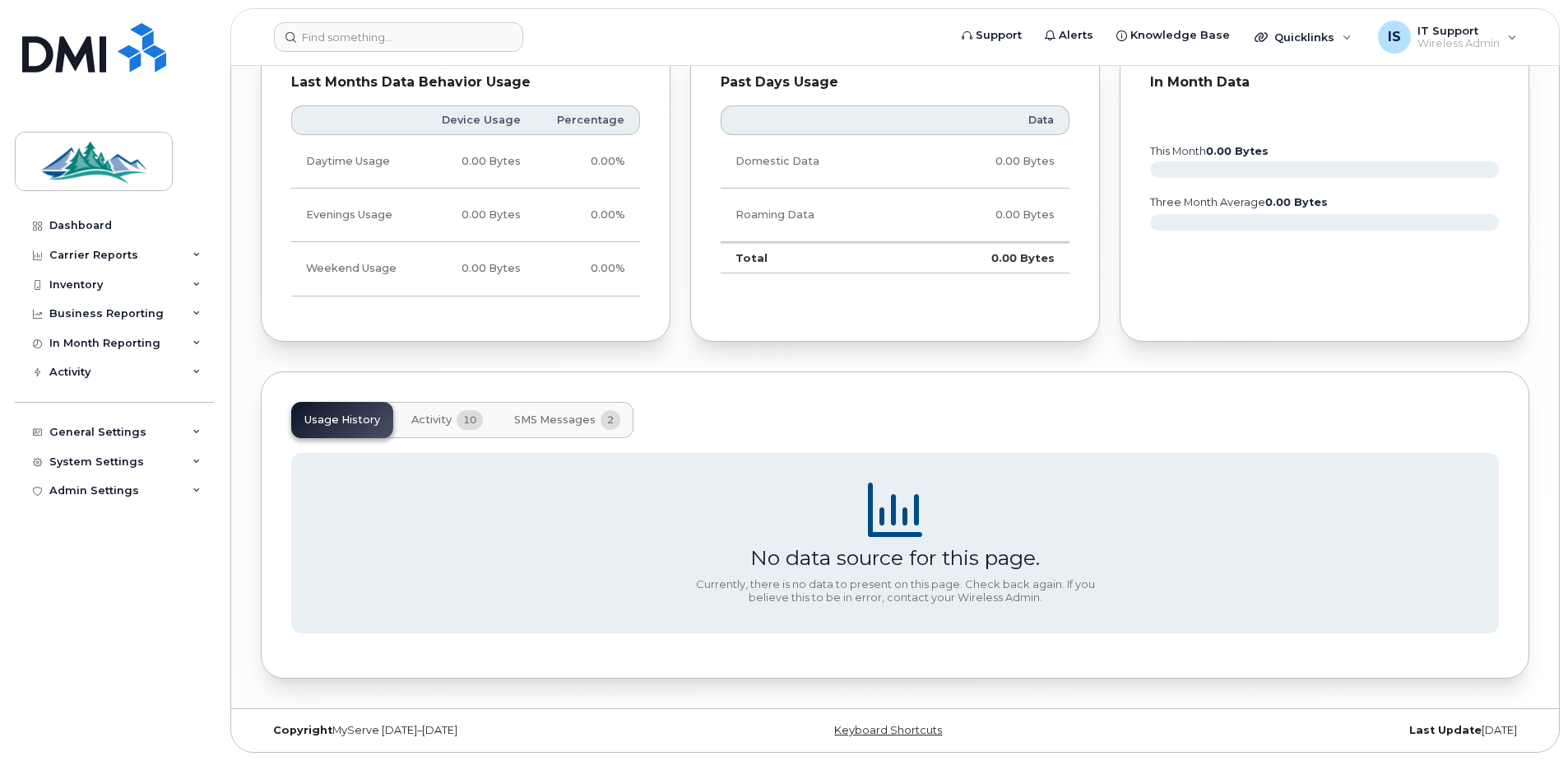
click at [427, 417] on span "Activity" at bounding box center [431, 420] width 40 height 13
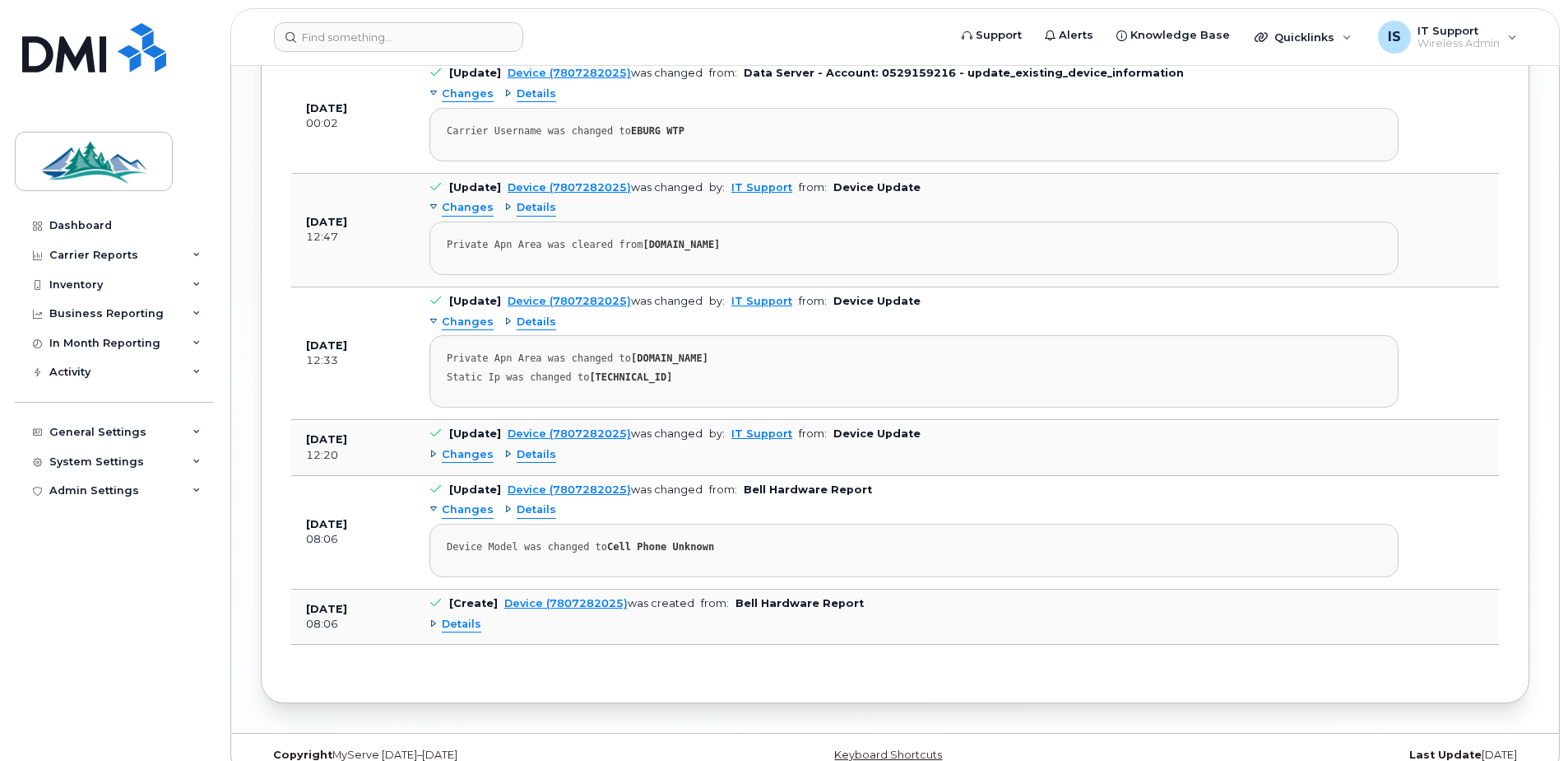
scroll to position [1998, 0]
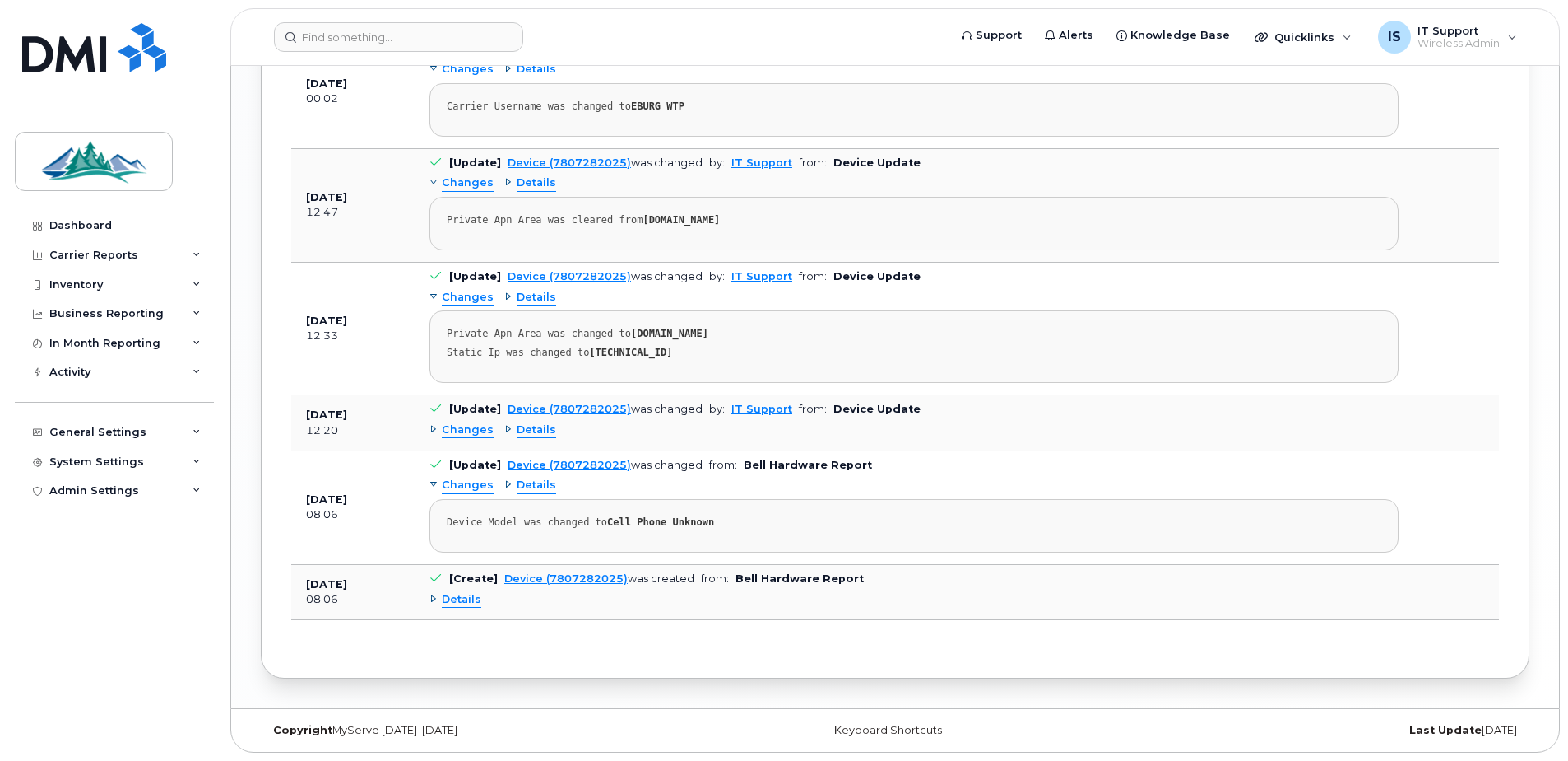
click at [474, 600] on span "Details" at bounding box center [462, 599] width 39 height 16
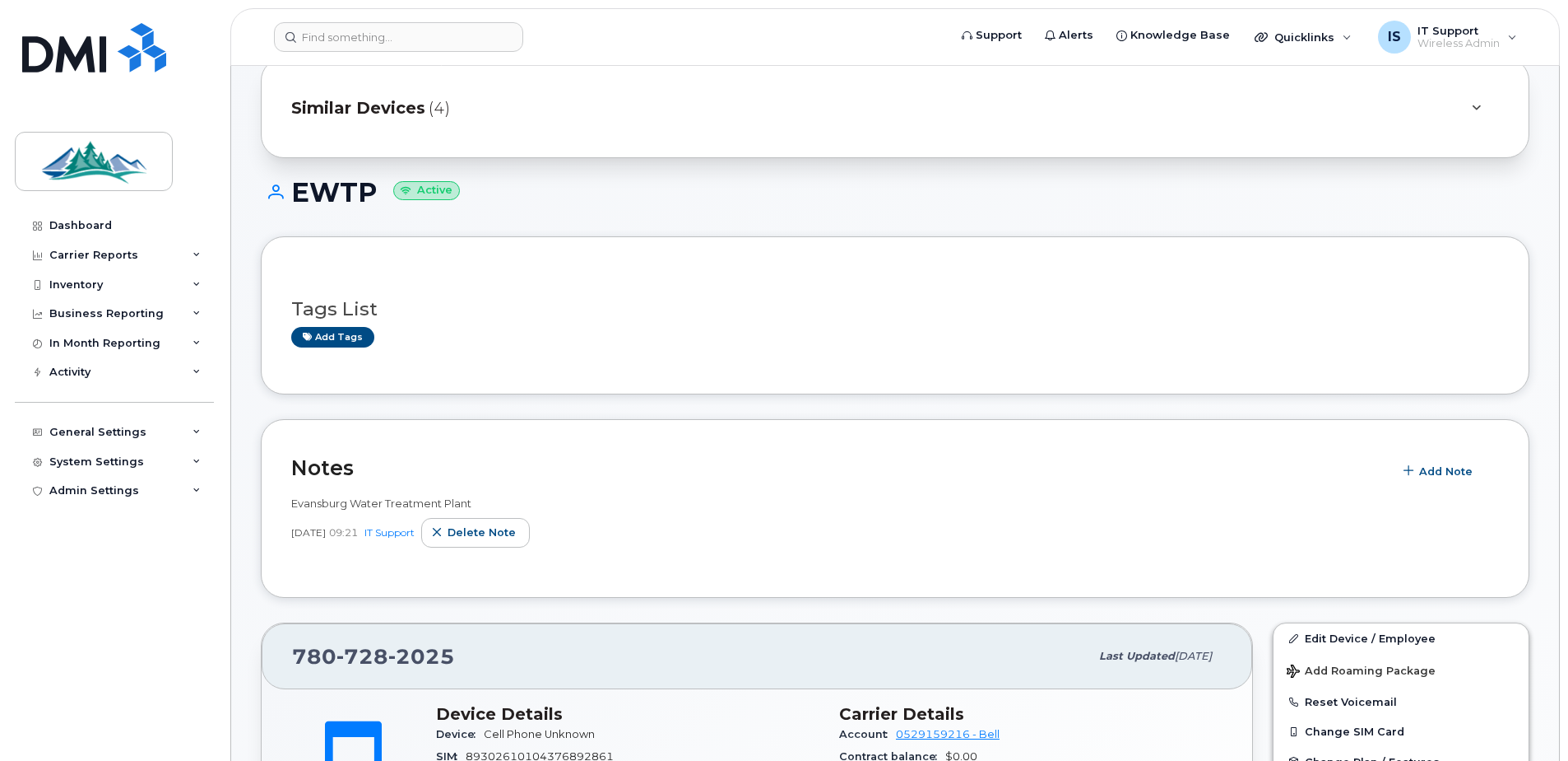
scroll to position [0, 0]
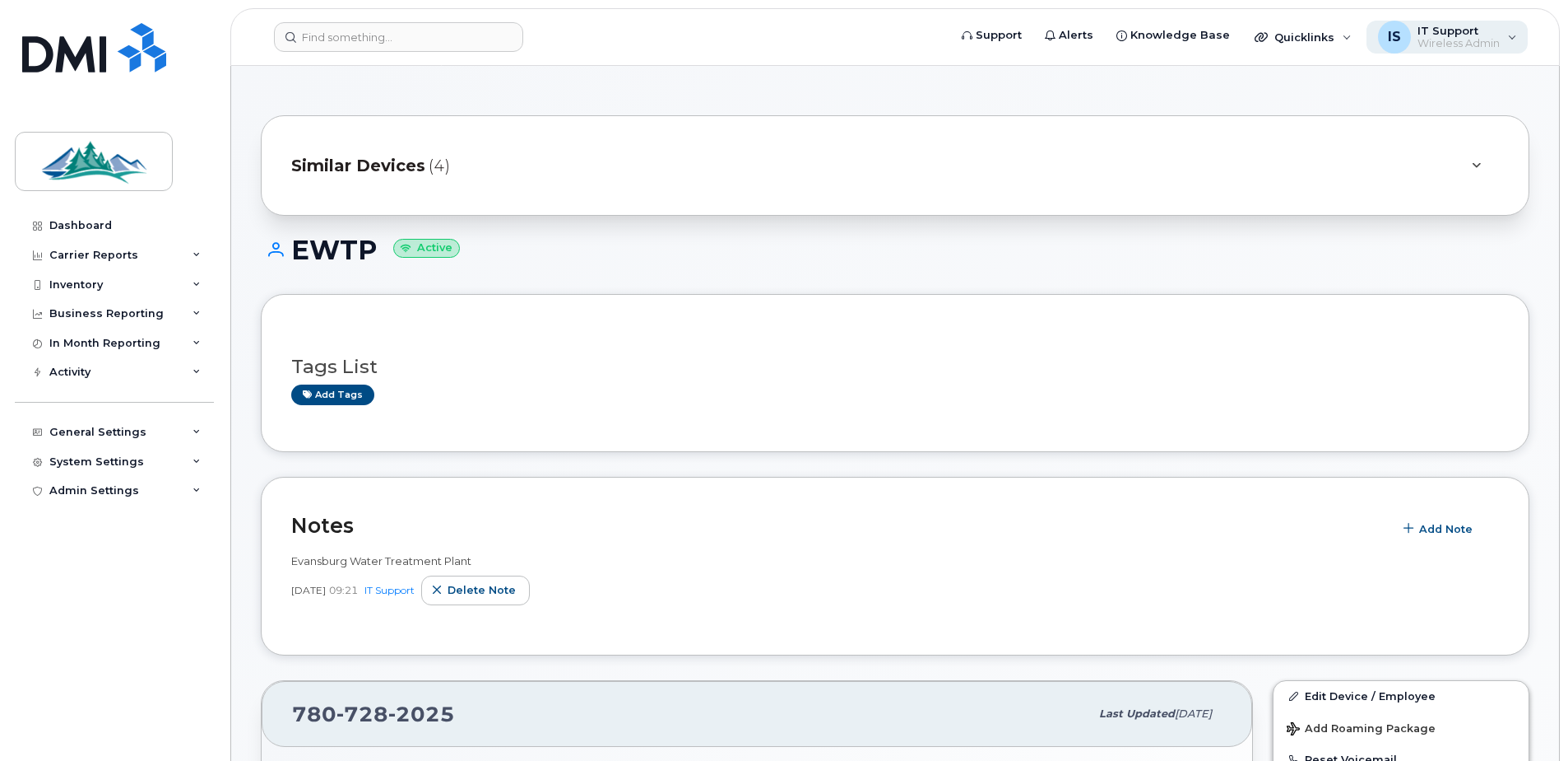
click at [1483, 43] on span "Wireless Admin" at bounding box center [1459, 43] width 83 height 13
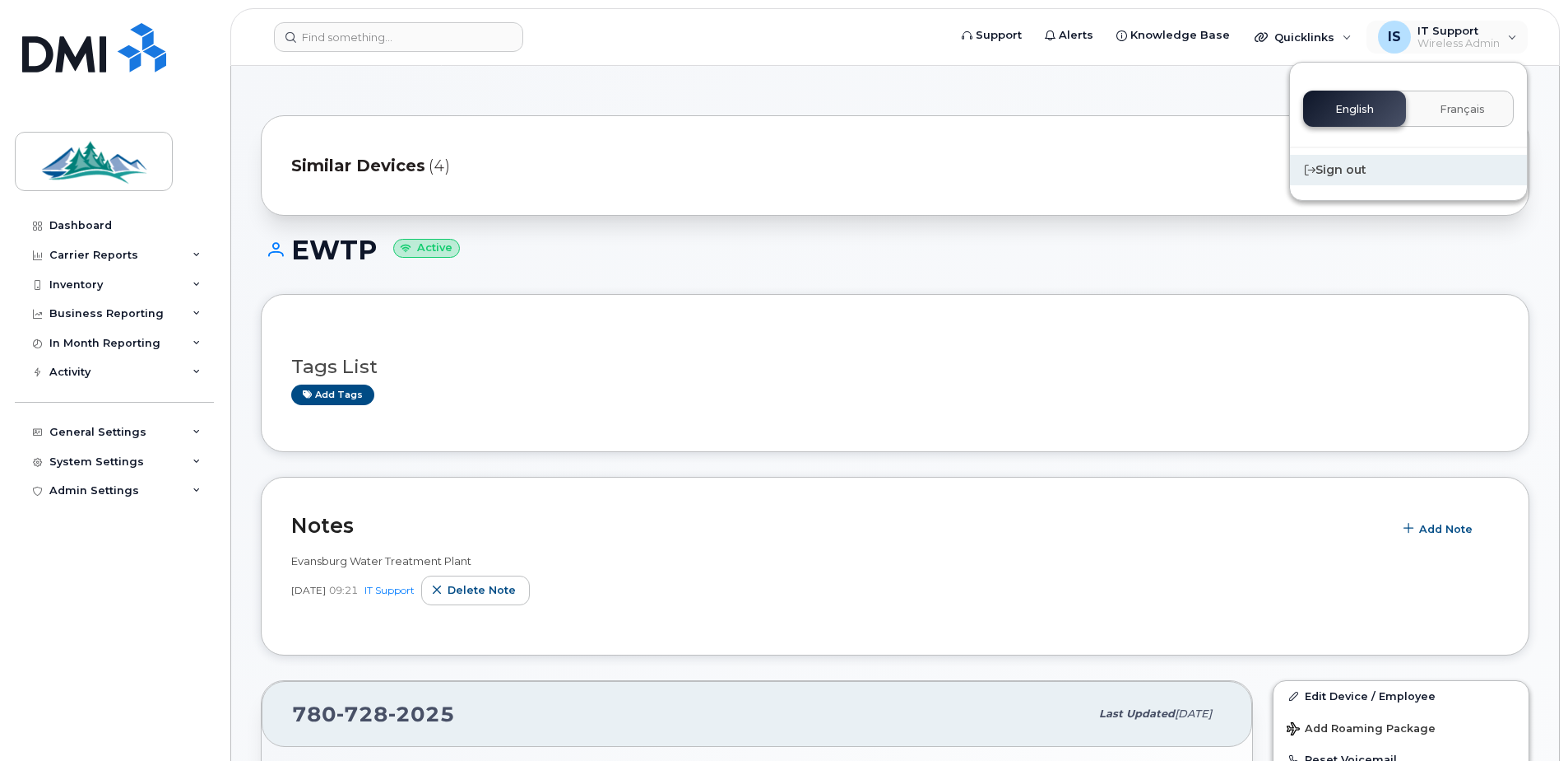
click at [1351, 175] on div "Sign out" at bounding box center [1408, 170] width 237 height 30
